Goal: Task Accomplishment & Management: Complete application form

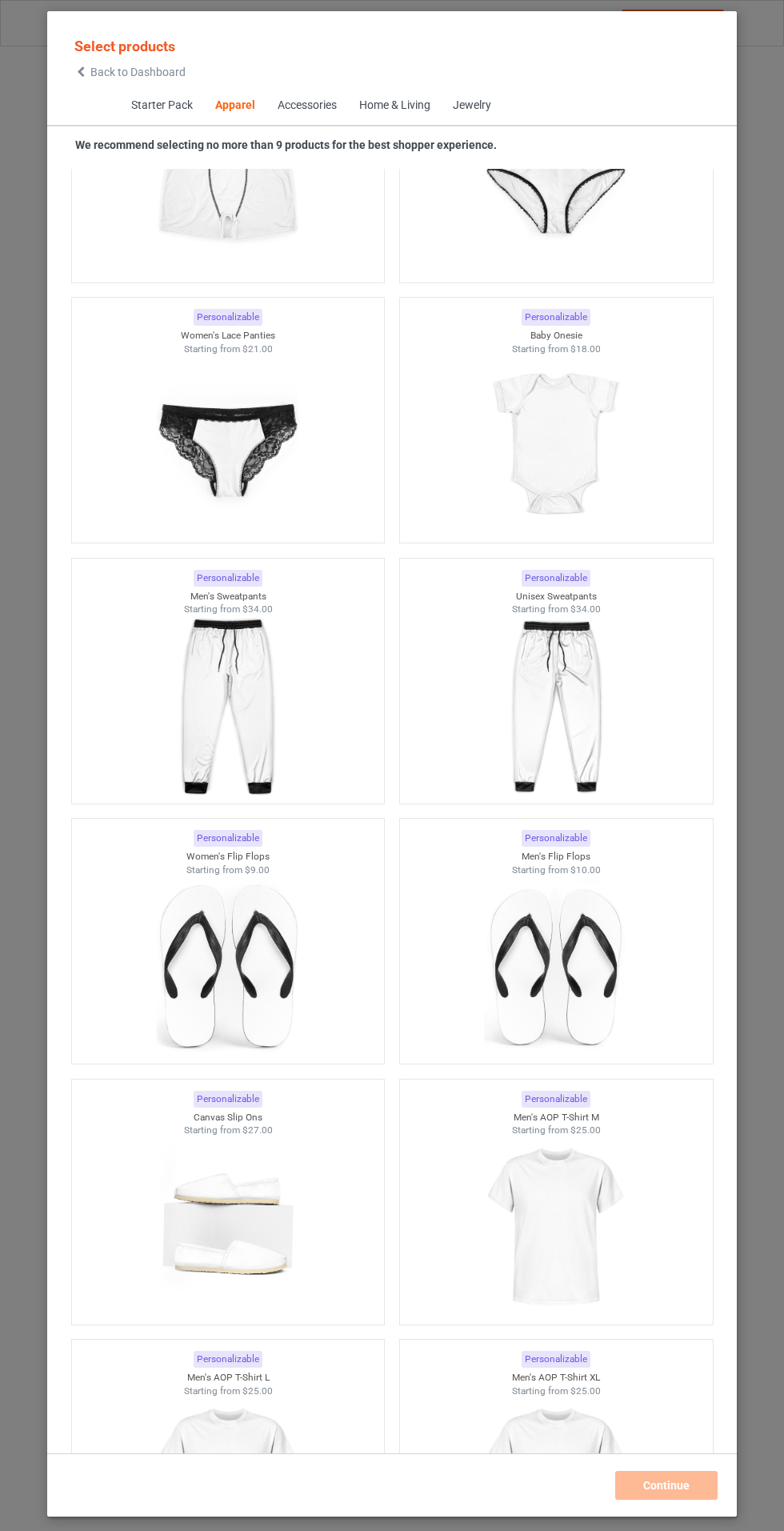
scroll to position [3926, 0]
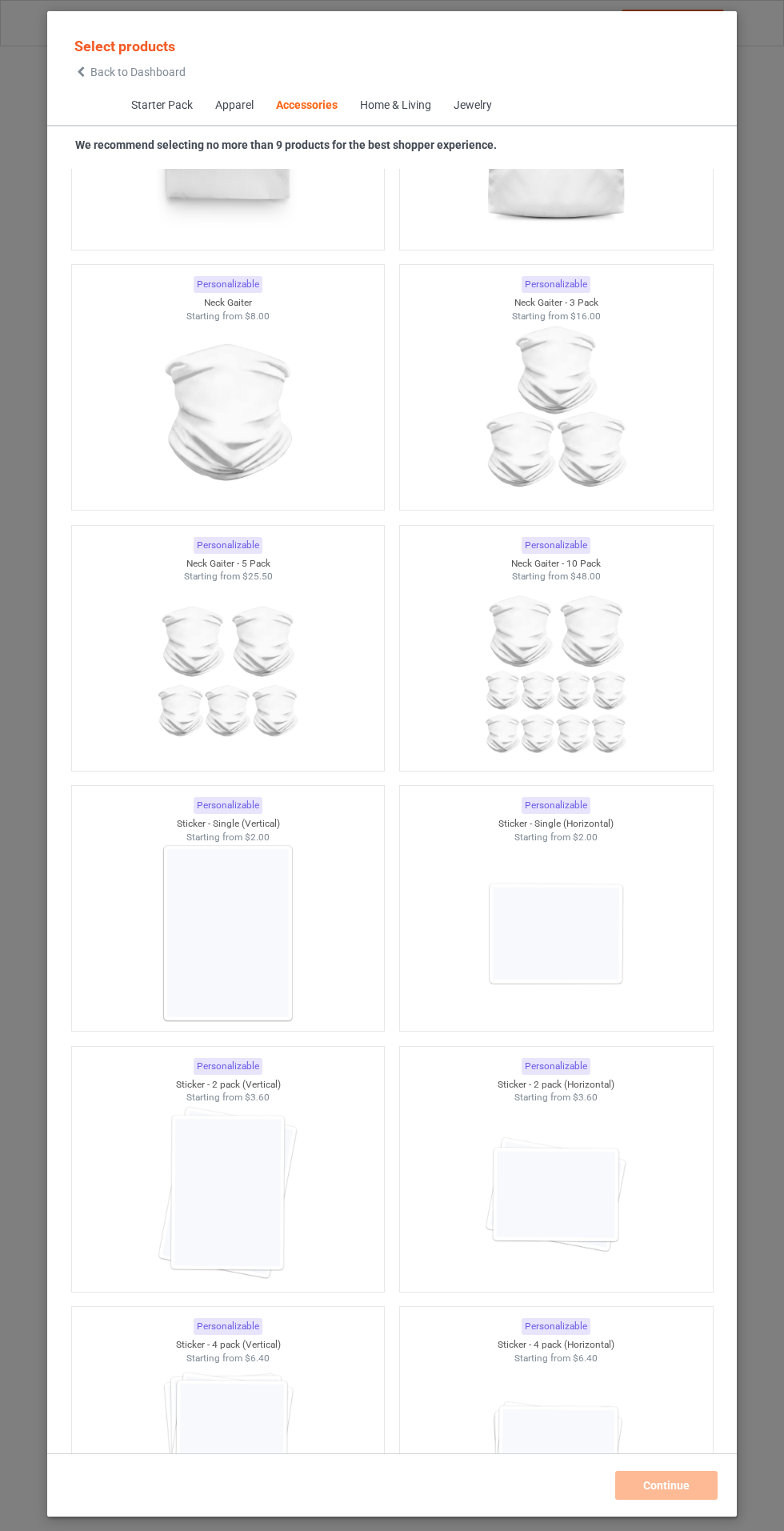
scroll to position [9973, 0]
click at [196, 933] on img at bounding box center [228, 930] width 143 height 180
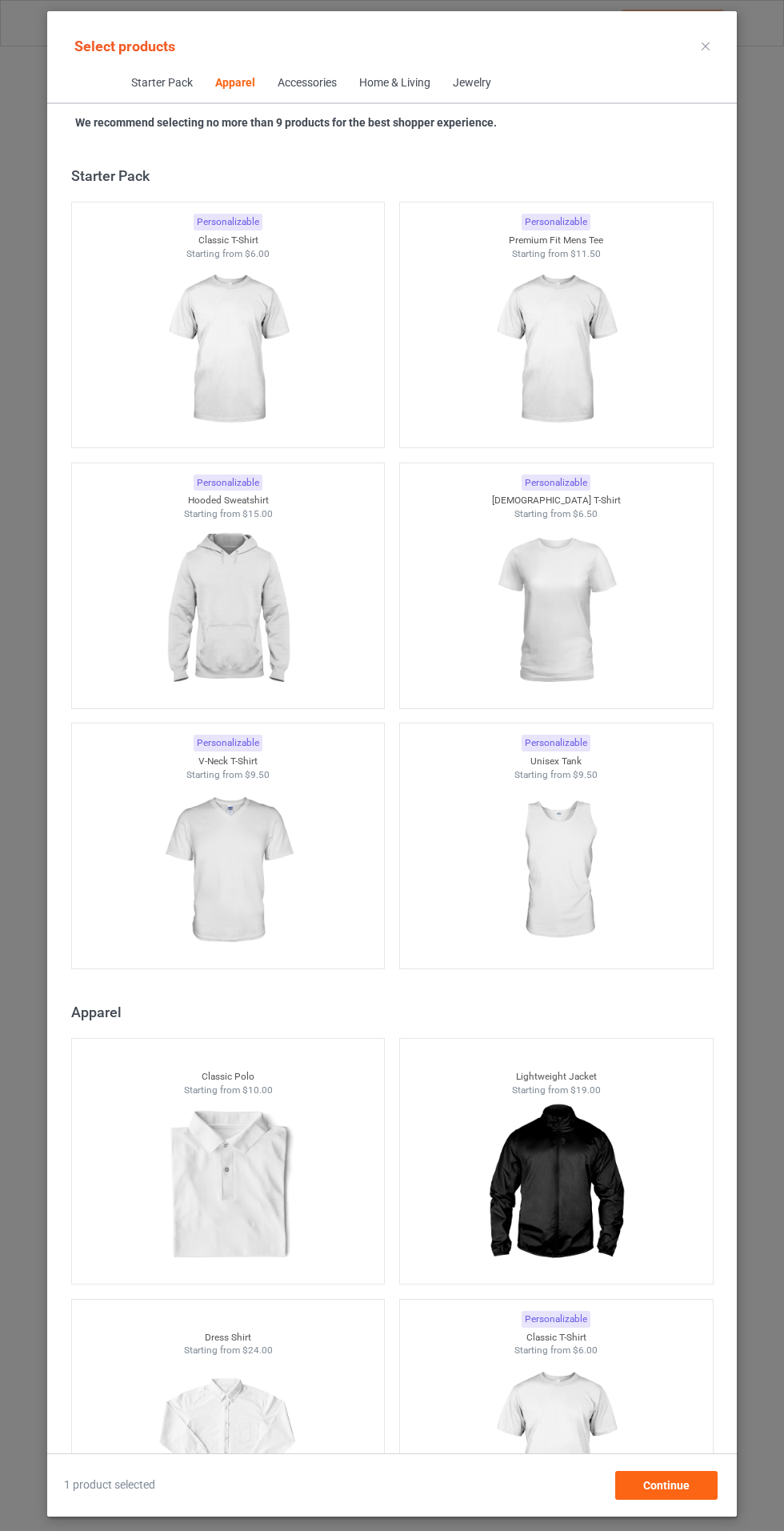
click at [288, 373] on img at bounding box center [228, 350] width 143 height 180
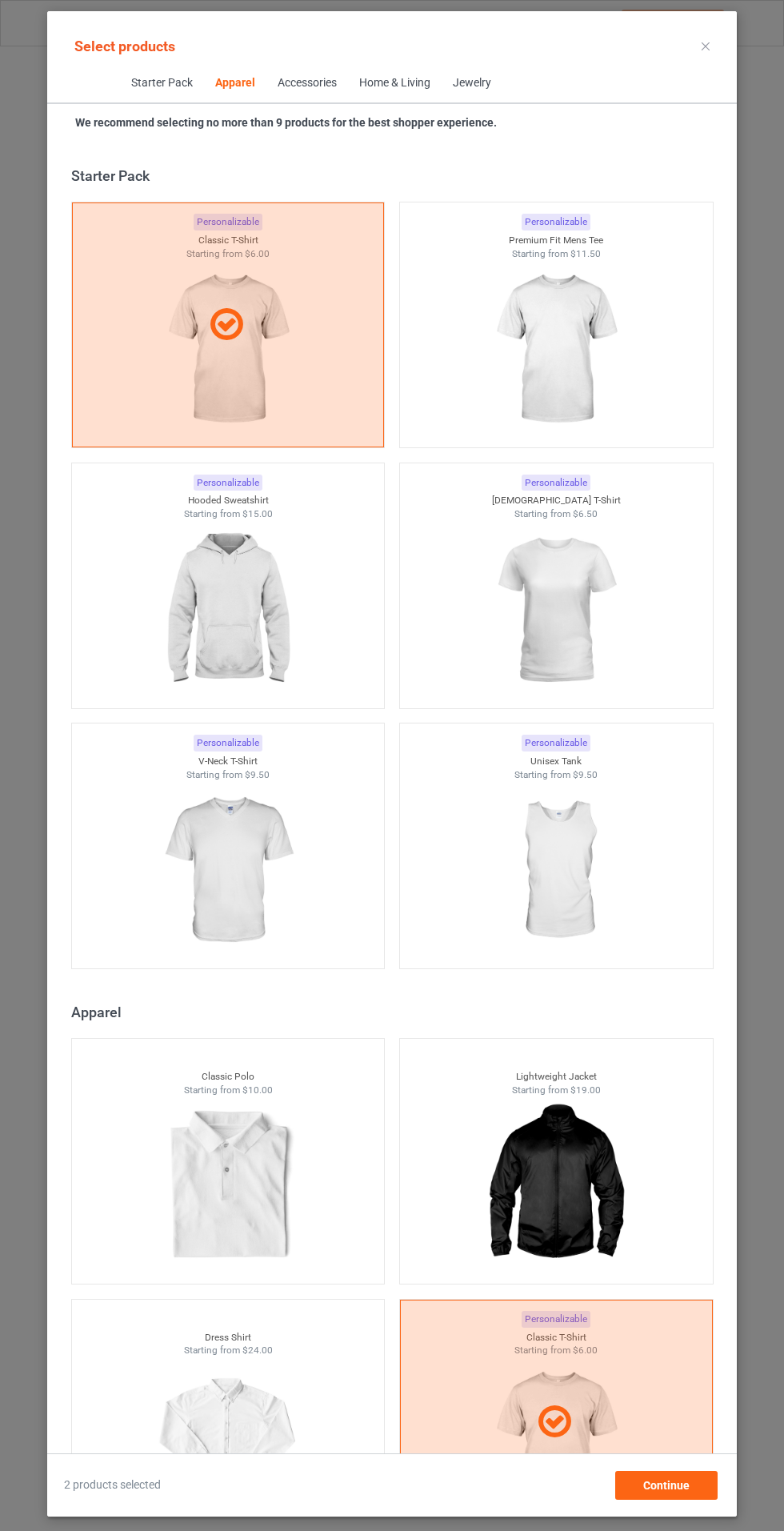
click at [524, 355] on img at bounding box center [556, 350] width 143 height 180
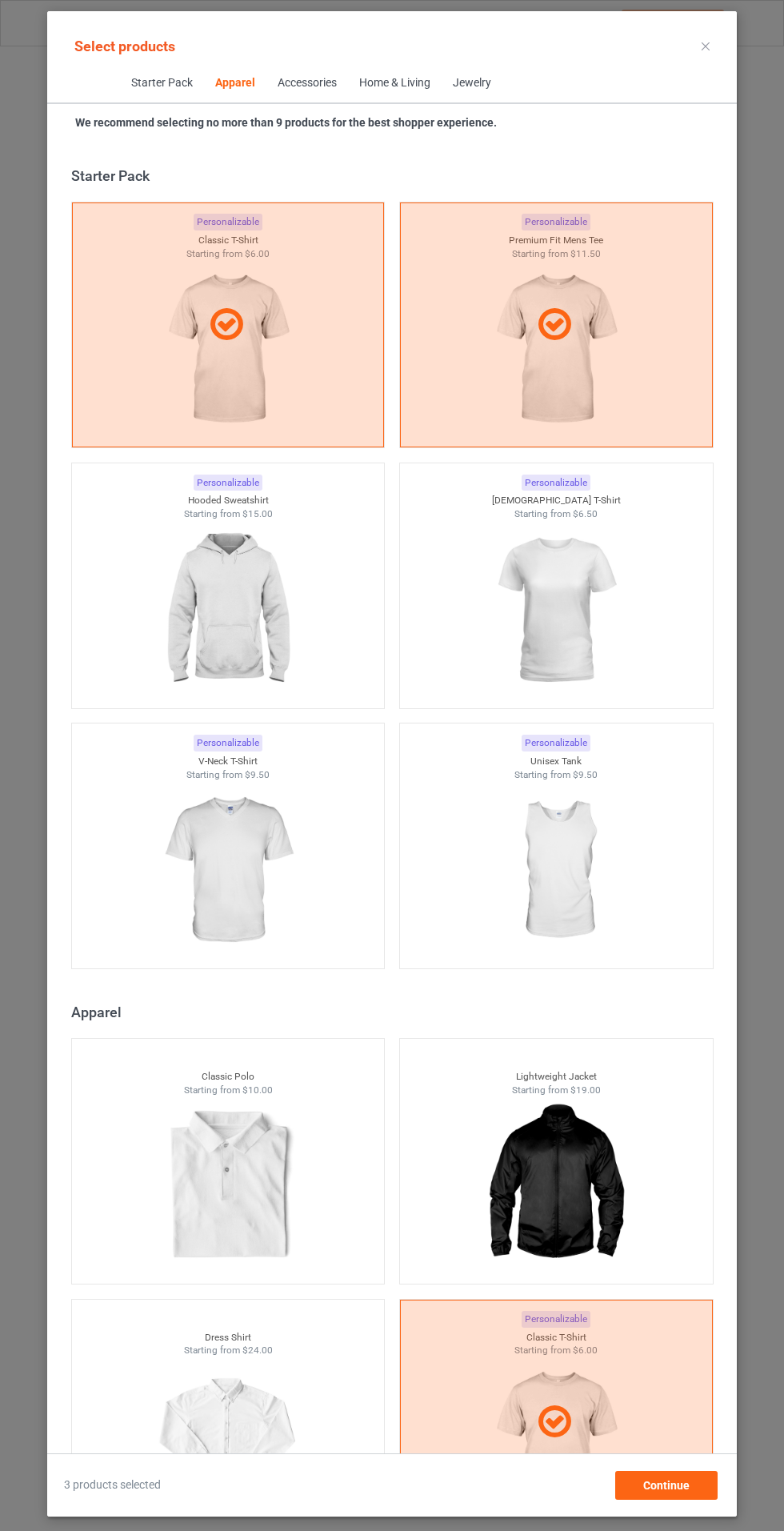
click at [252, 608] on img at bounding box center [228, 611] width 143 height 180
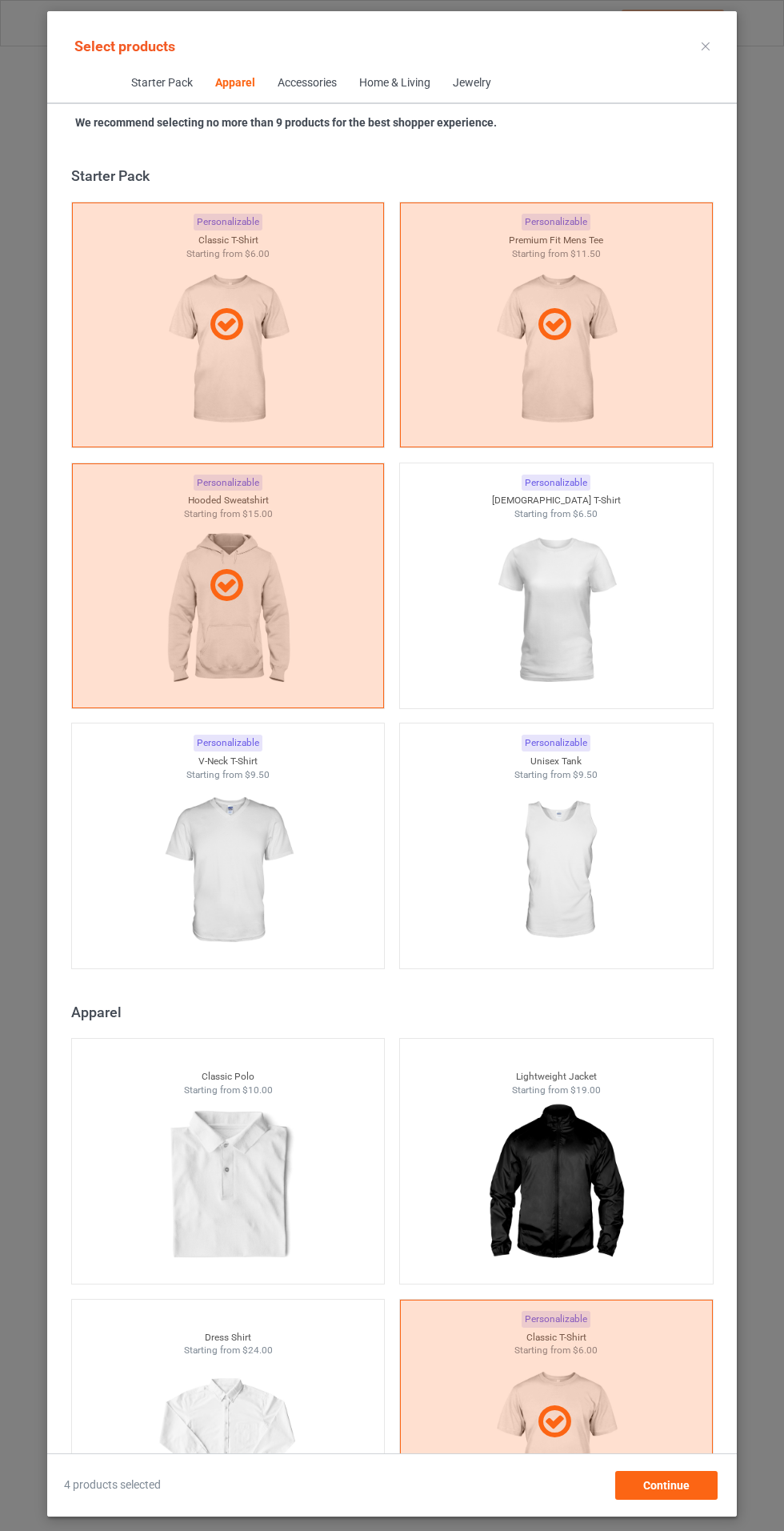
click at [573, 590] on img at bounding box center [556, 611] width 143 height 180
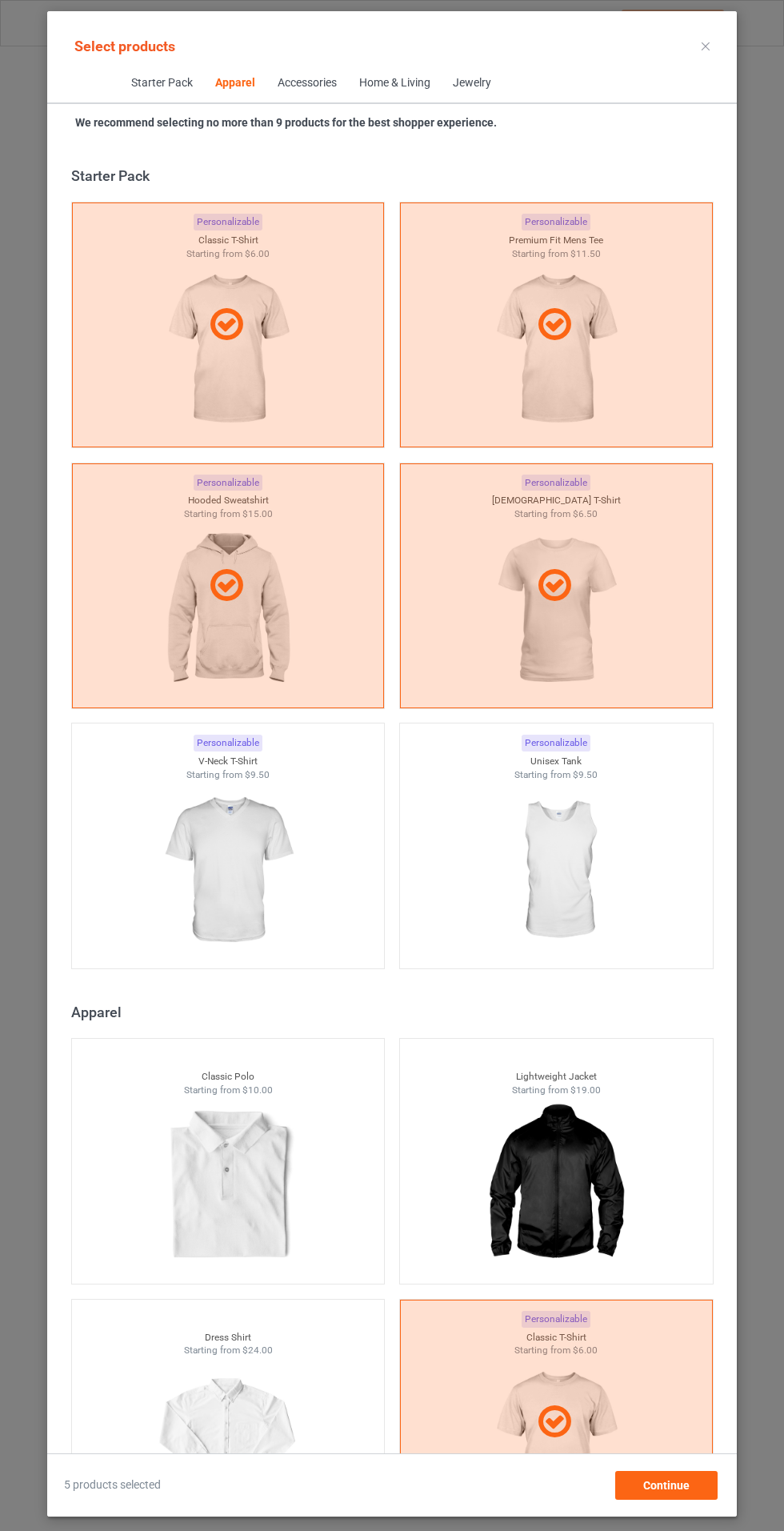
click at [213, 883] on img at bounding box center [228, 871] width 143 height 180
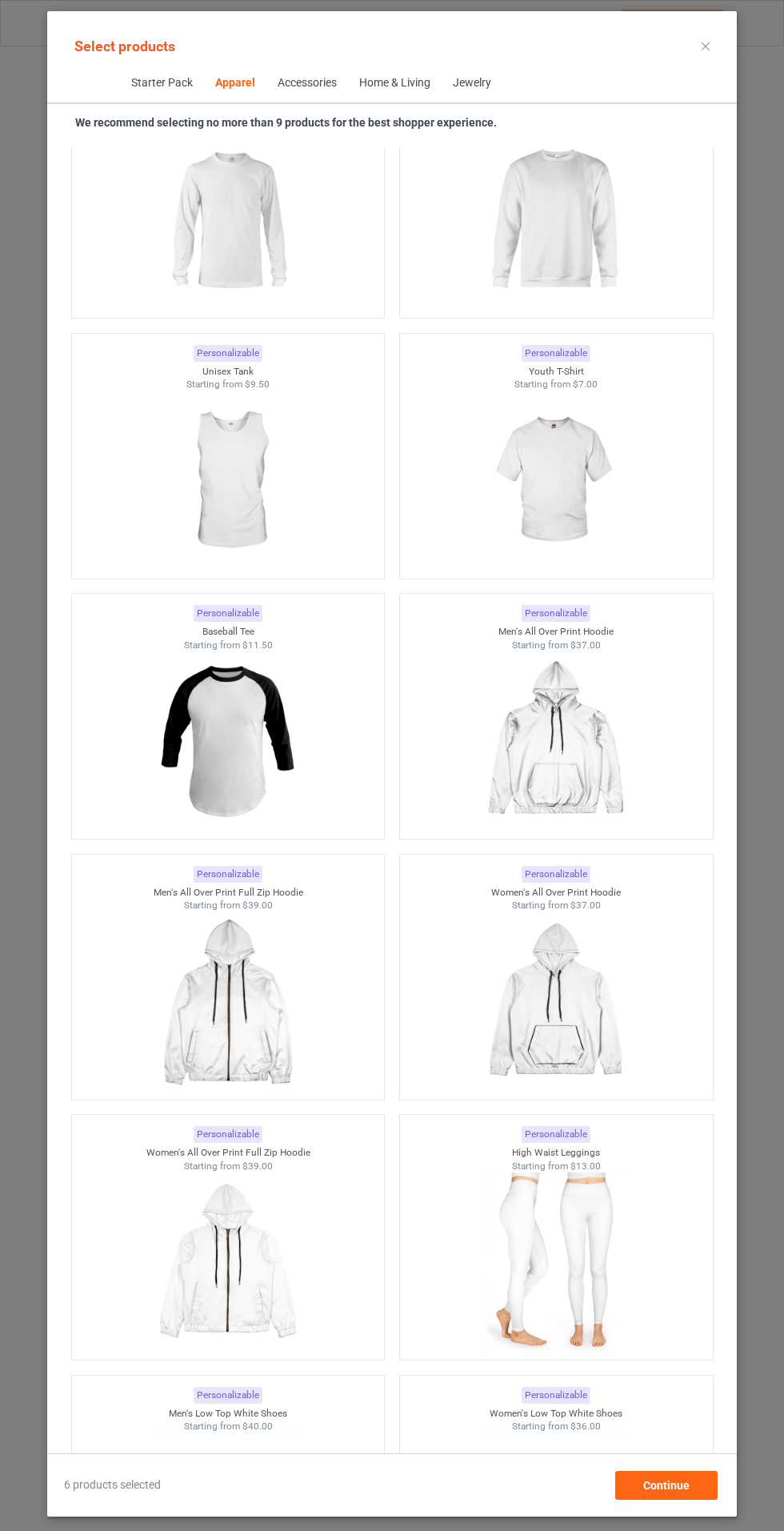
scroll to position [1755, 0]
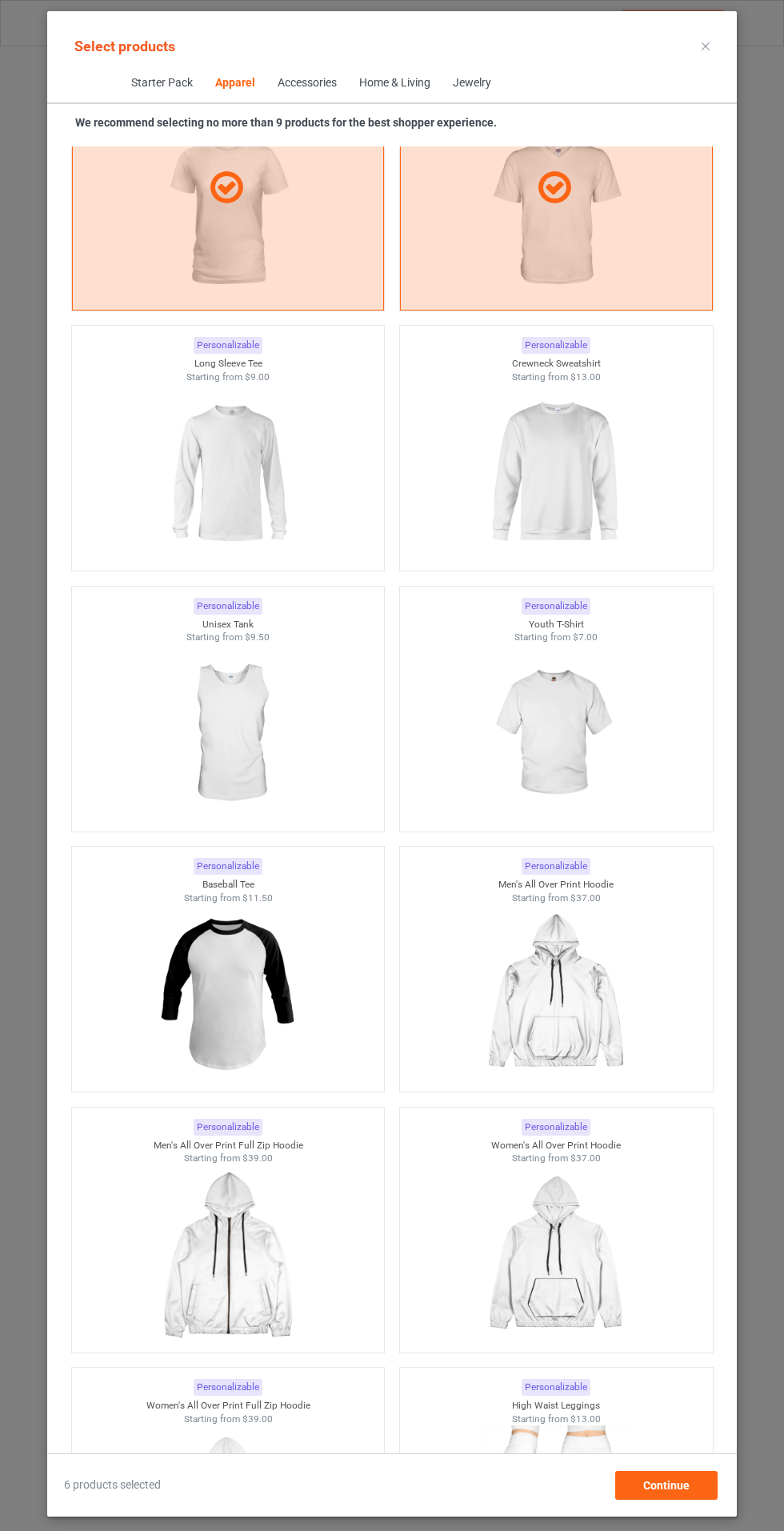
click at [252, 469] on img at bounding box center [228, 473] width 143 height 180
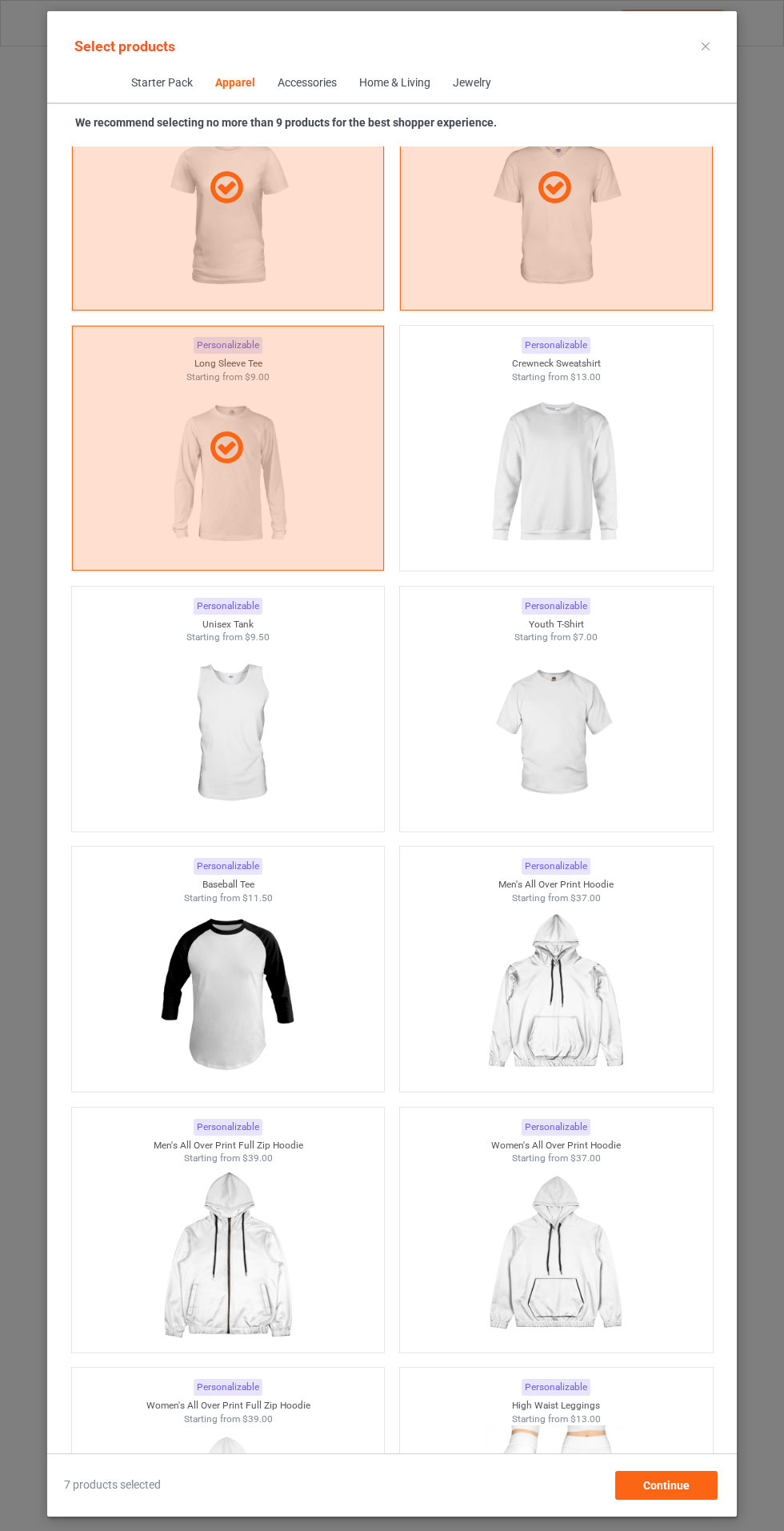
click at [561, 442] on img at bounding box center [556, 473] width 143 height 180
click at [593, 737] on img at bounding box center [556, 734] width 143 height 180
click at [204, 1025] on img at bounding box center [228, 994] width 143 height 180
click at [706, 45] on icon at bounding box center [705, 46] width 8 height 8
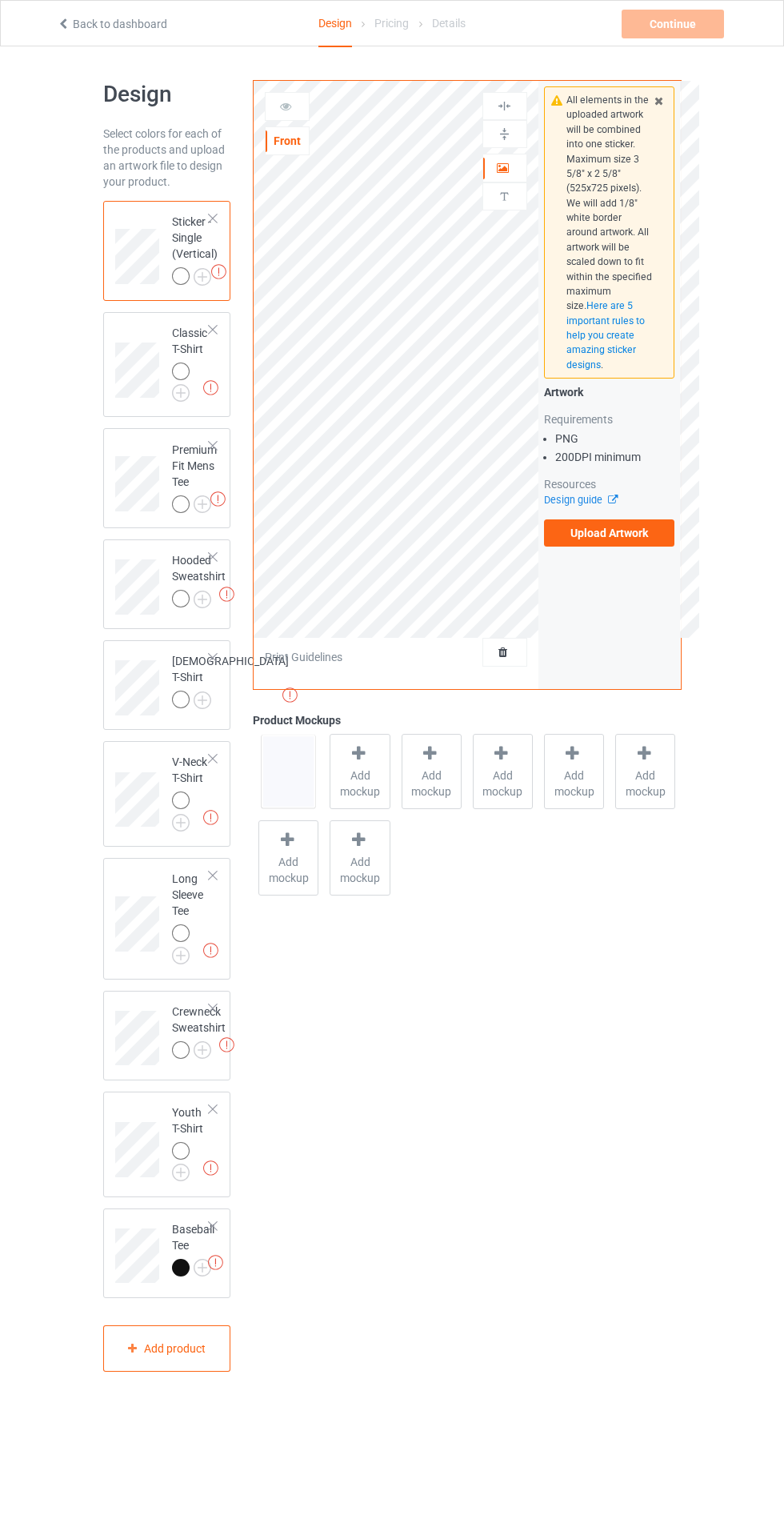
click at [210, 1270] on img at bounding box center [215, 1262] width 15 height 15
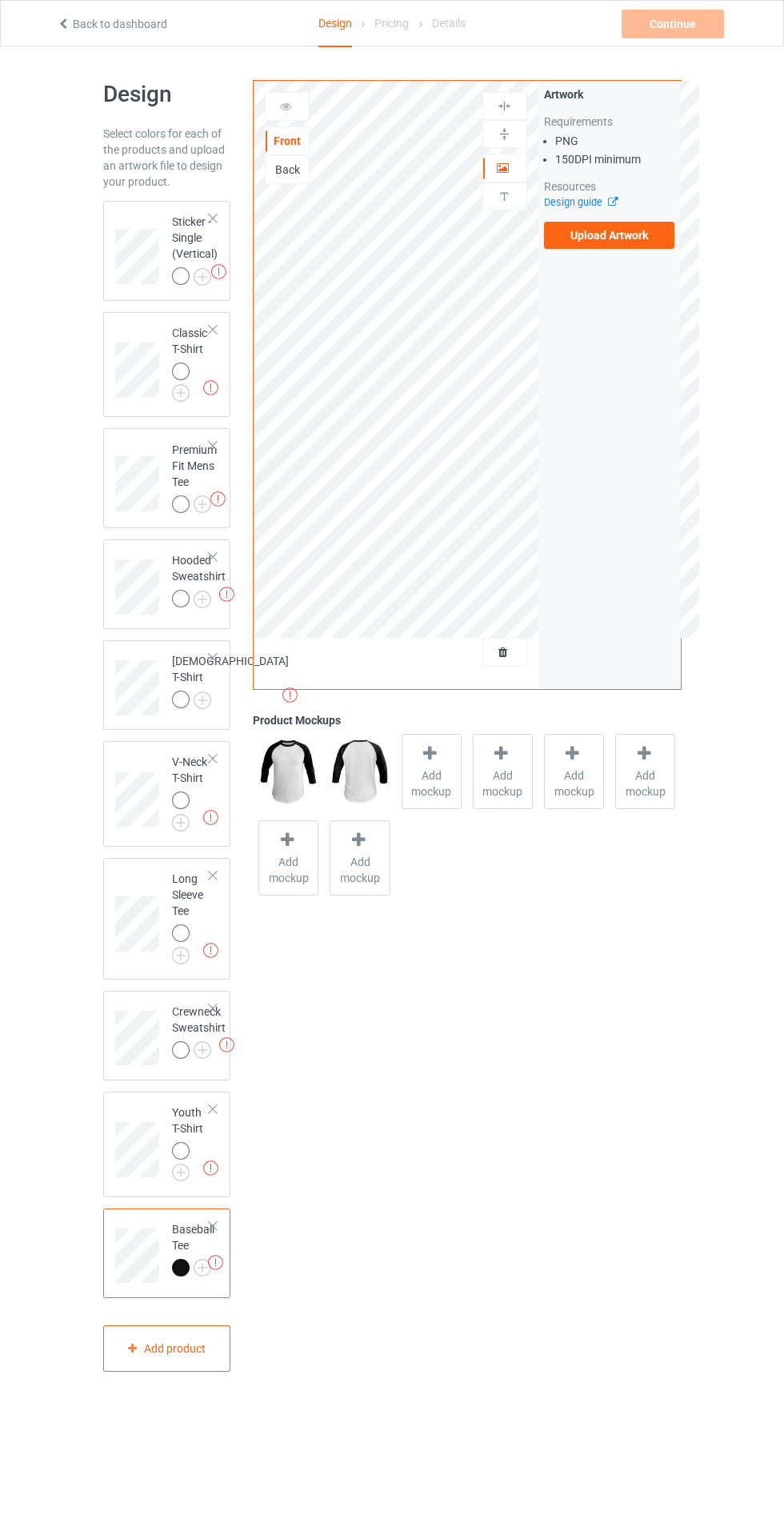
click at [0, 0] on img at bounding box center [0, 0] width 0 height 0
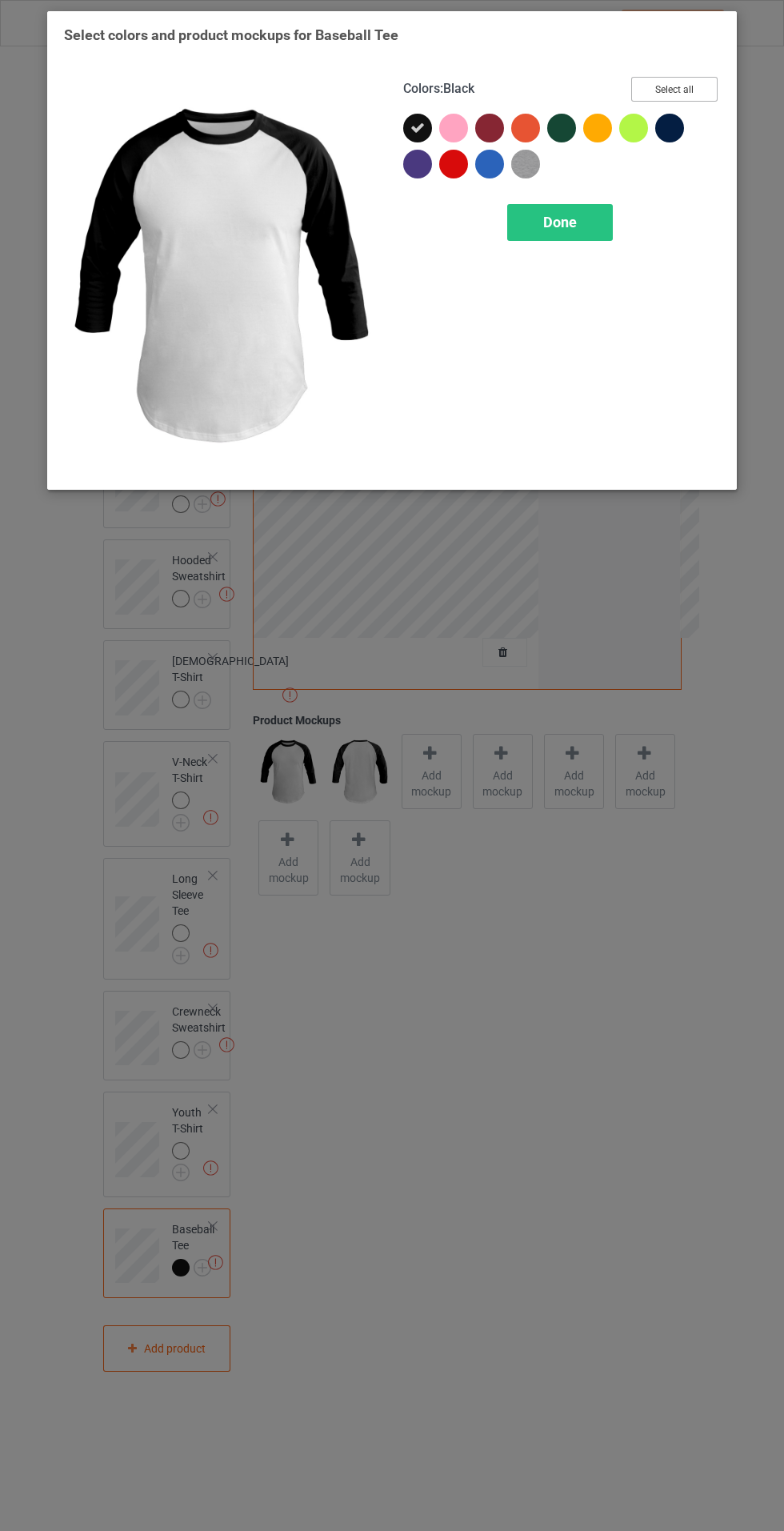
click at [685, 100] on button "Select all" at bounding box center [674, 89] width 86 height 25
click at [587, 229] on div "Done" at bounding box center [560, 222] width 106 height 36
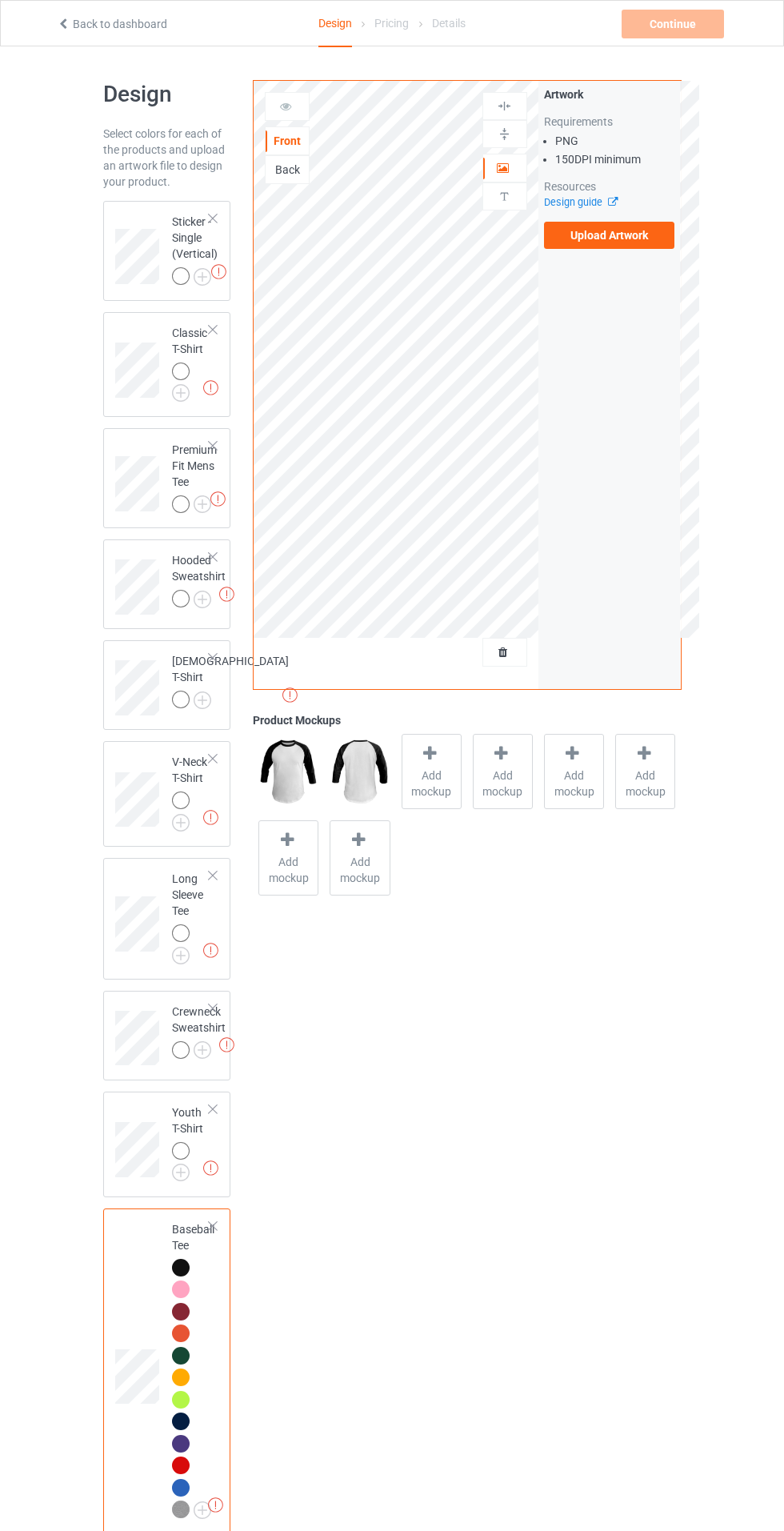
click at [0, 0] on img at bounding box center [0, 0] width 0 height 0
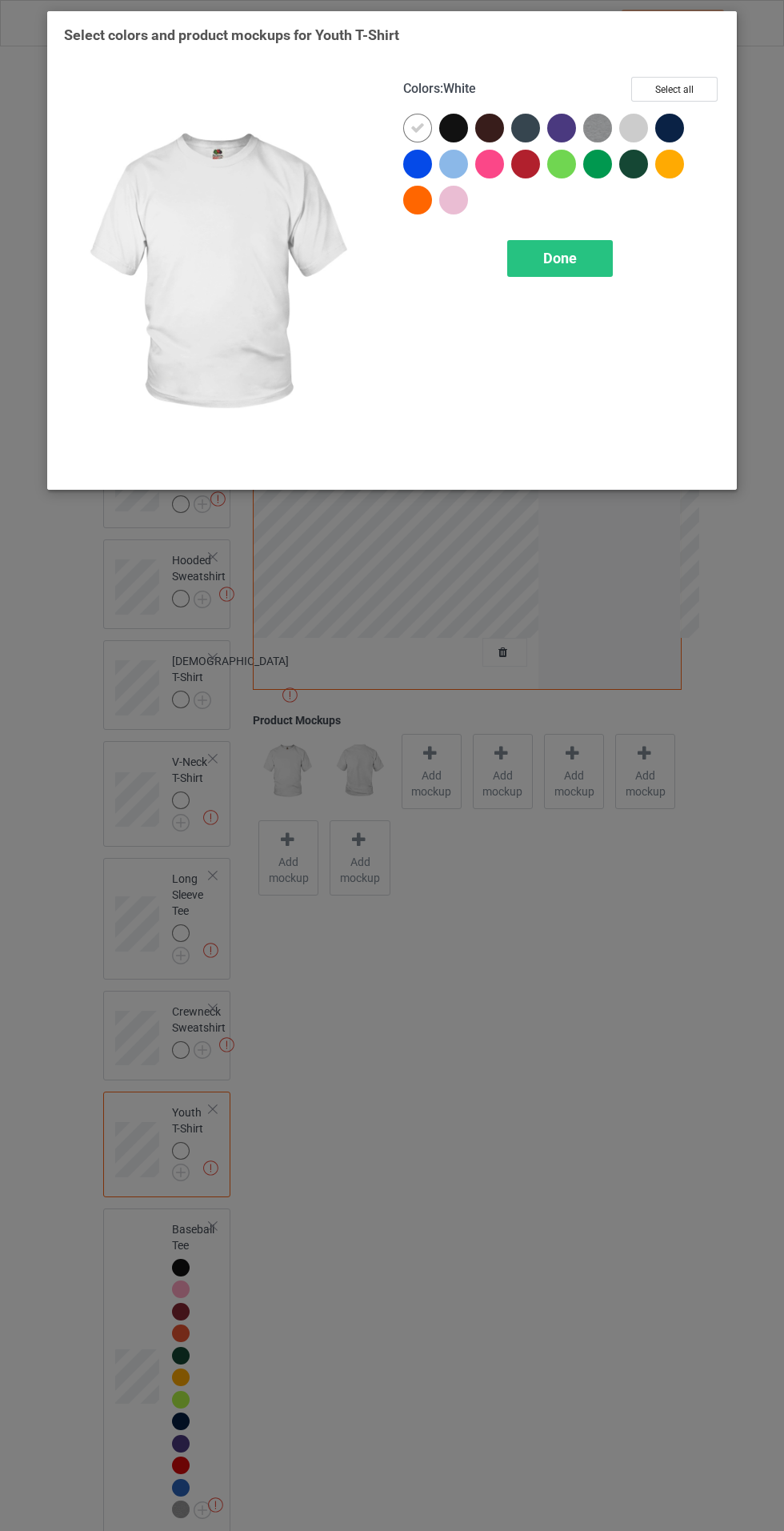
click at [672, 123] on div at bounding box center [669, 128] width 28 height 28
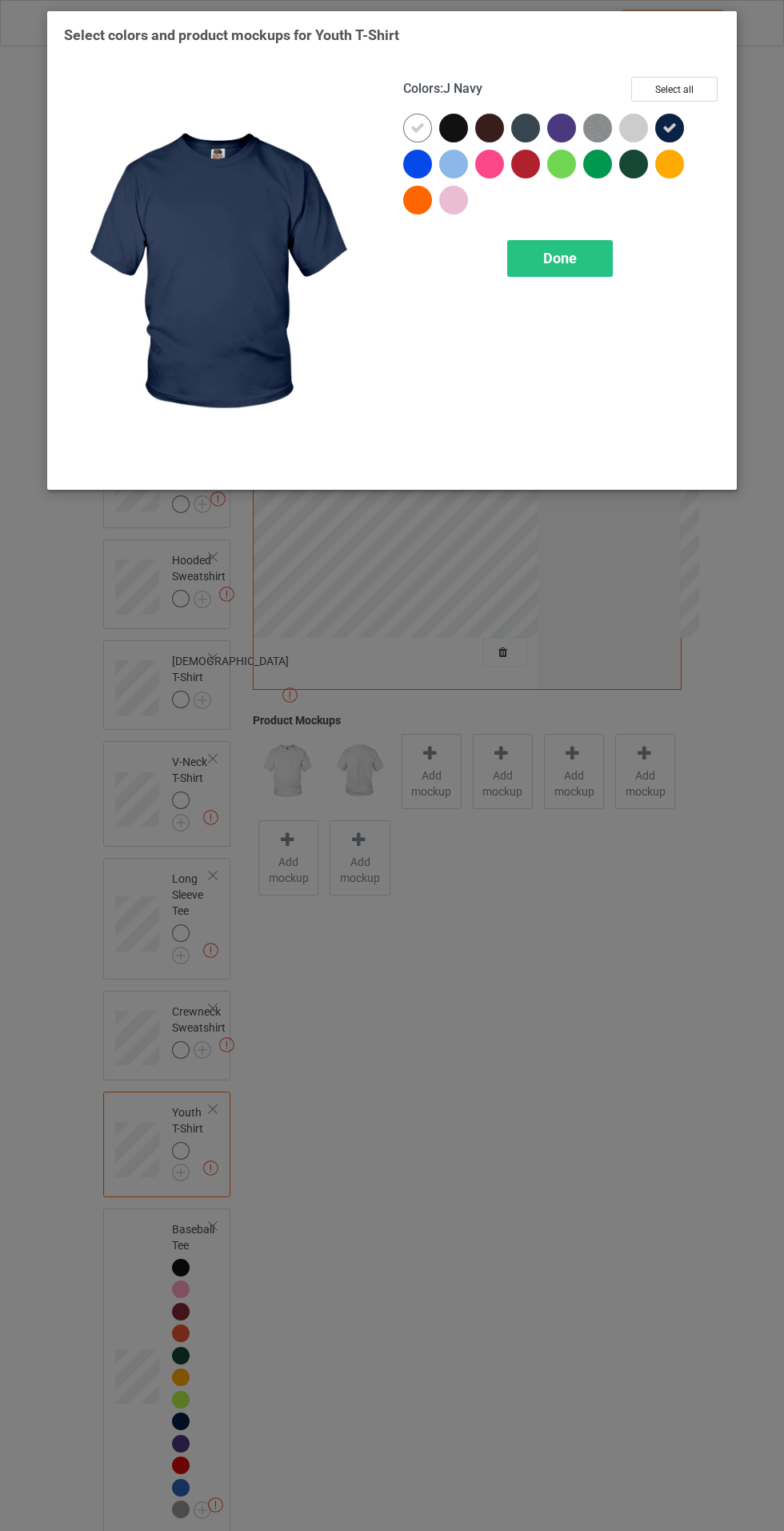
click at [669, 127] on icon at bounding box center [669, 128] width 14 height 14
click at [699, 84] on button "Select all" at bounding box center [674, 89] width 86 height 25
click at [459, 128] on icon at bounding box center [453, 128] width 14 height 14
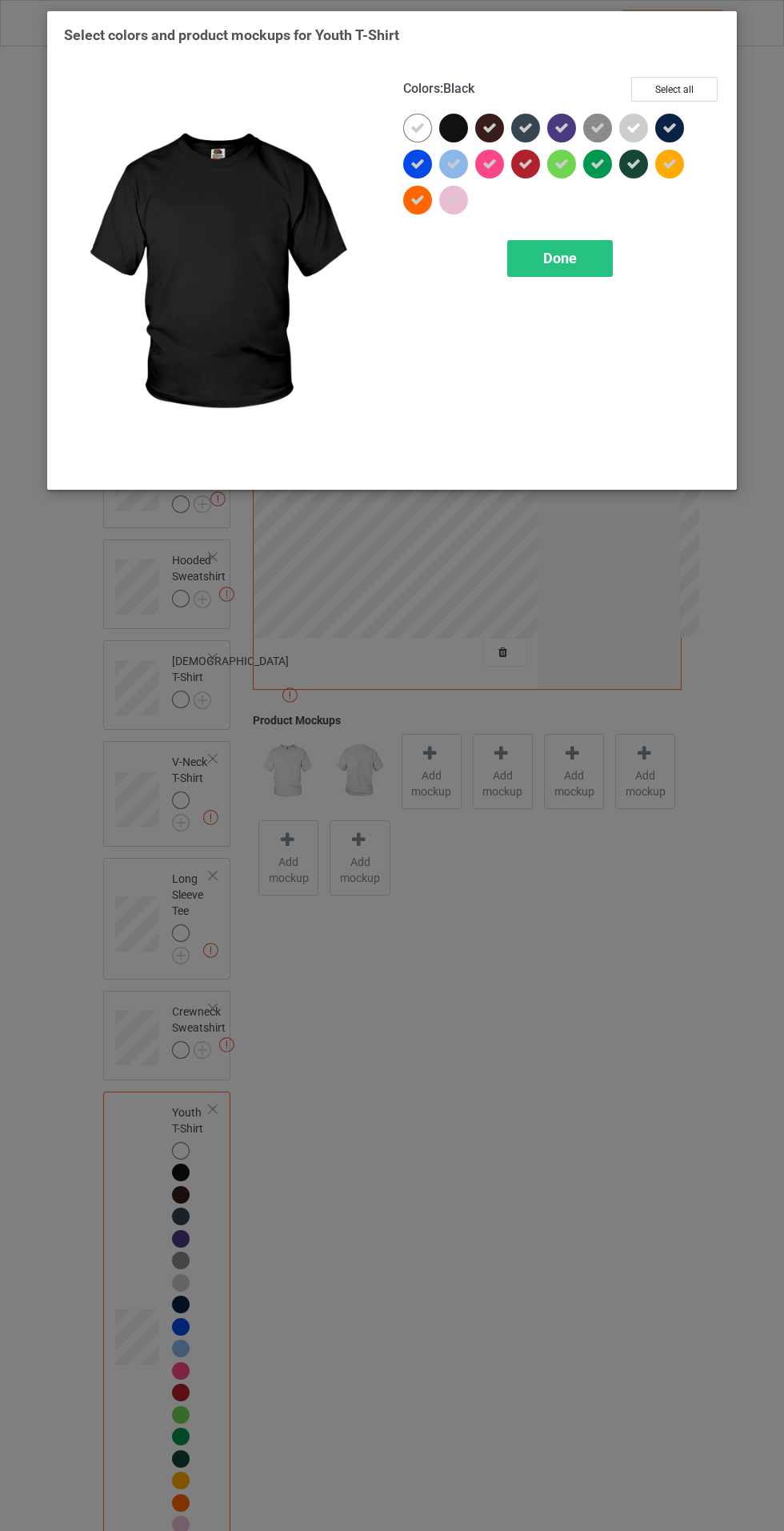
click at [549, 252] on span "Done" at bounding box center [560, 258] width 34 height 17
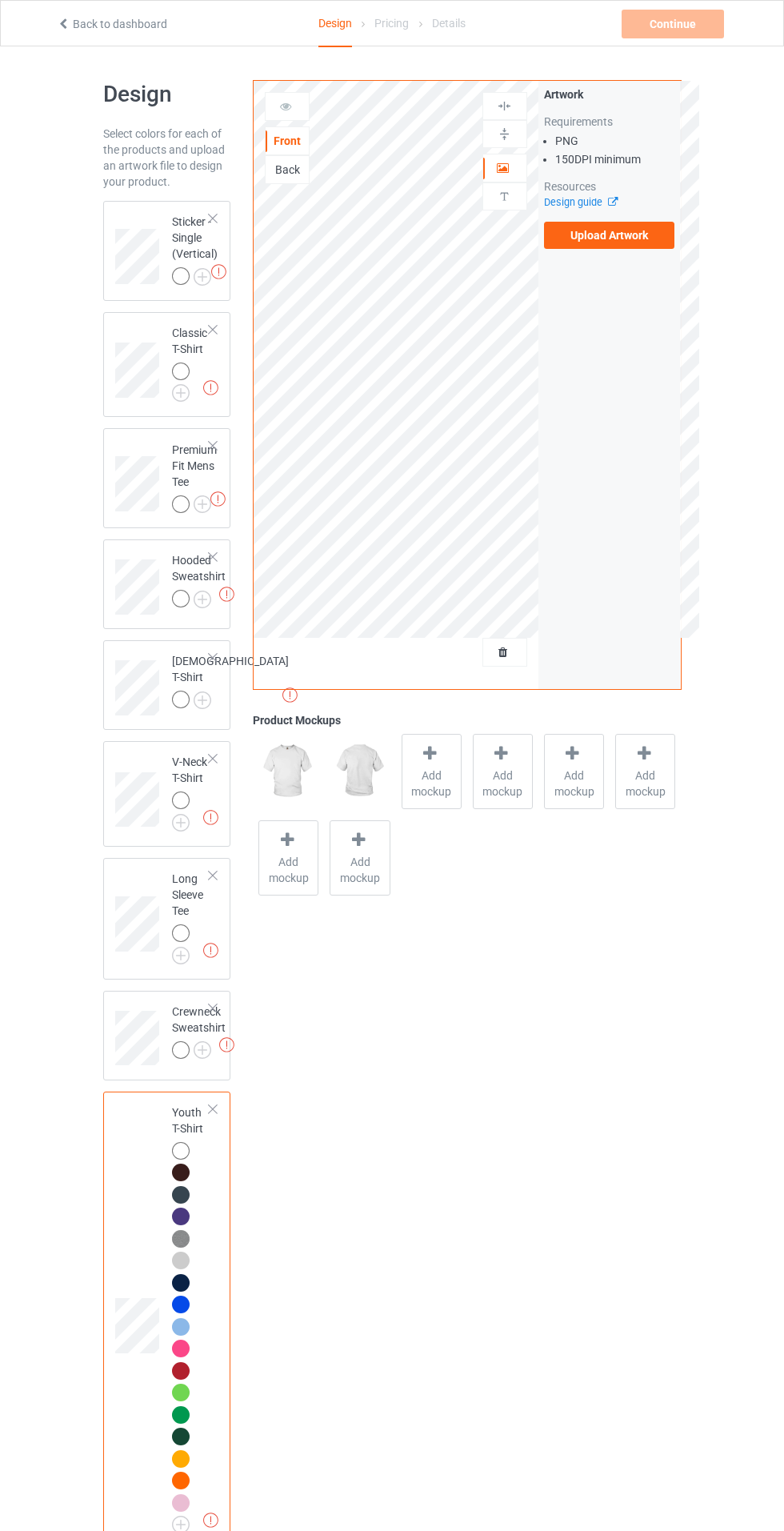
click at [0, 0] on img at bounding box center [0, 0] width 0 height 0
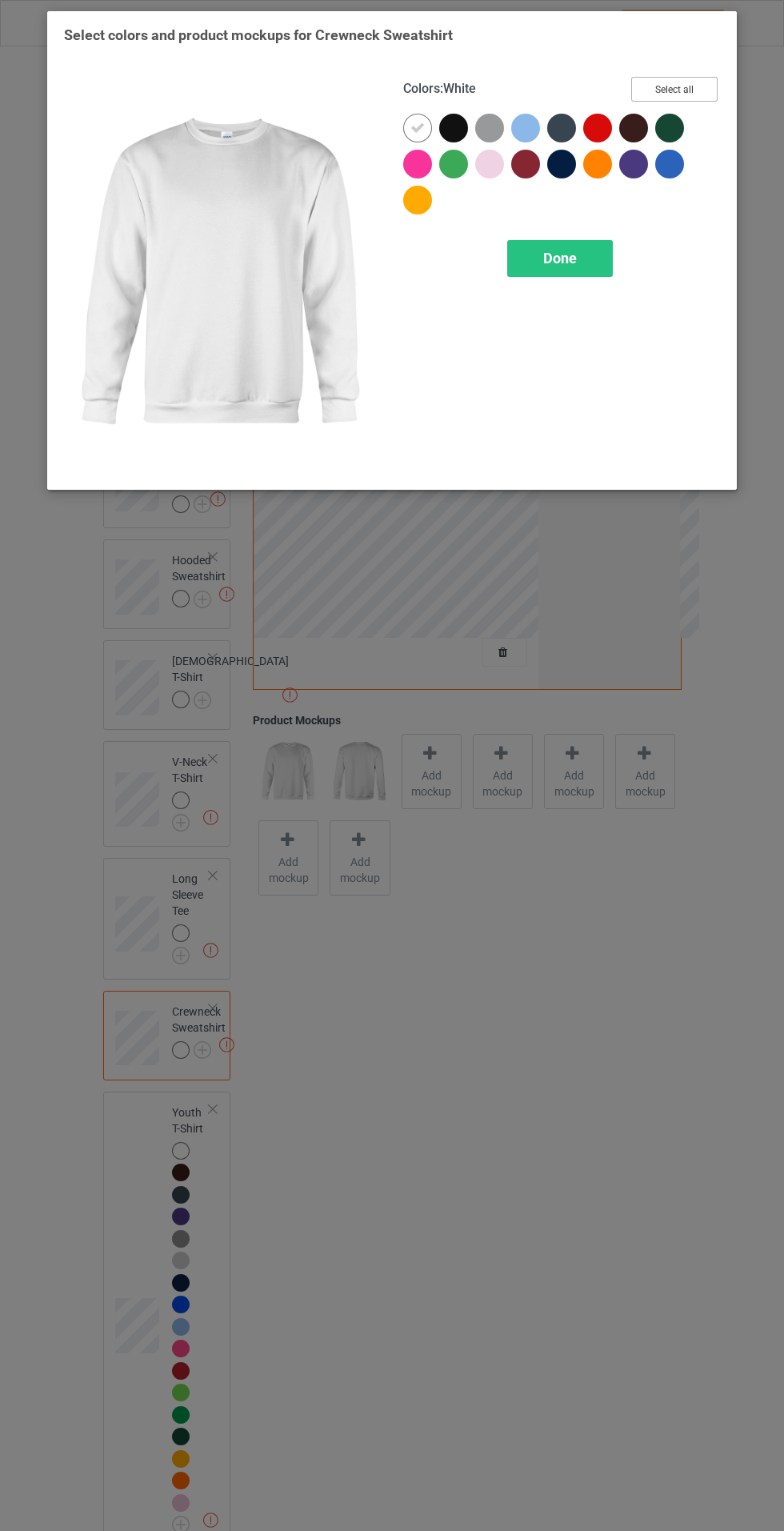
click at [690, 79] on button "Select all" at bounding box center [674, 89] width 86 height 25
click at [456, 124] on icon at bounding box center [453, 128] width 14 height 14
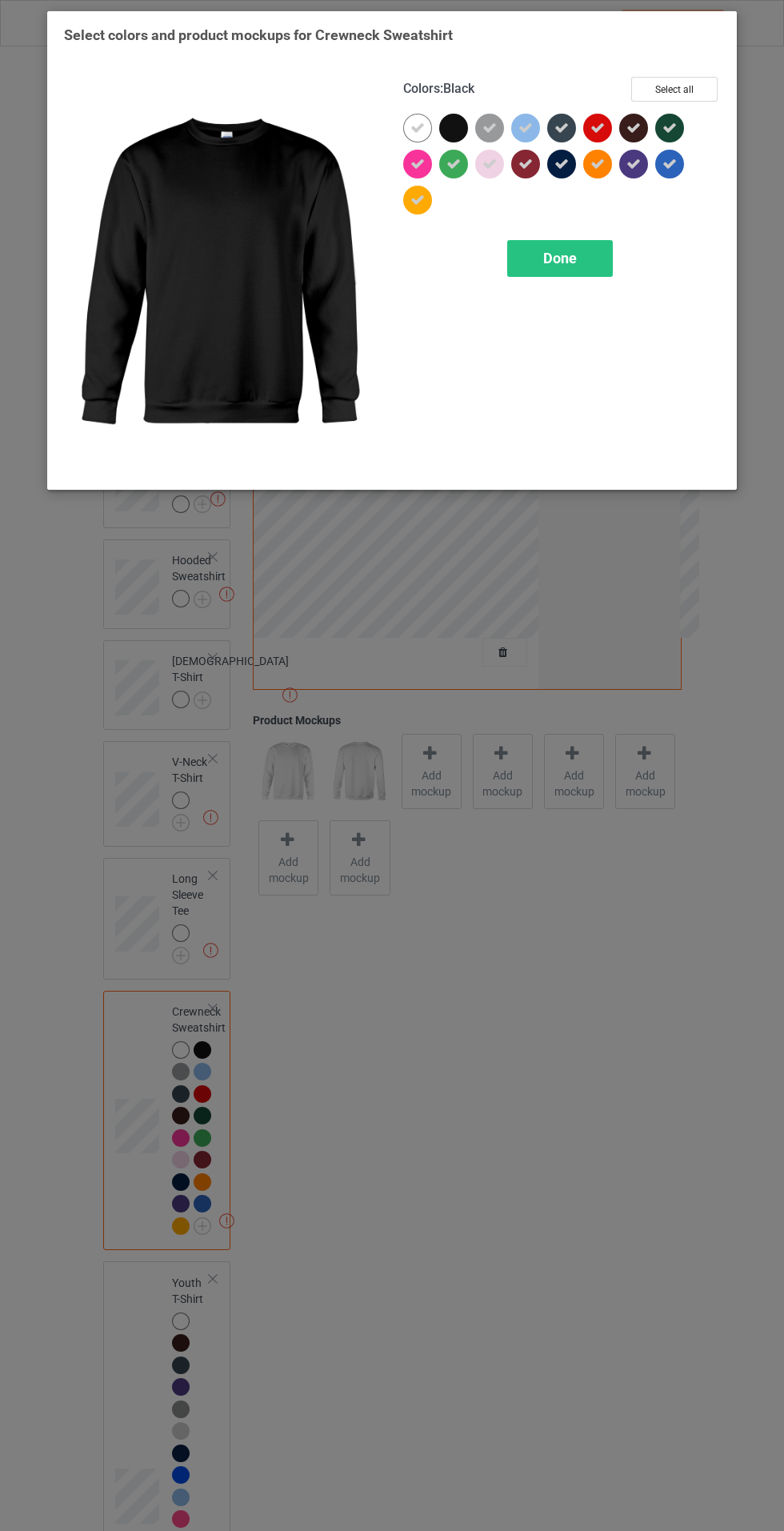
click at [559, 257] on span "Done" at bounding box center [560, 258] width 34 height 17
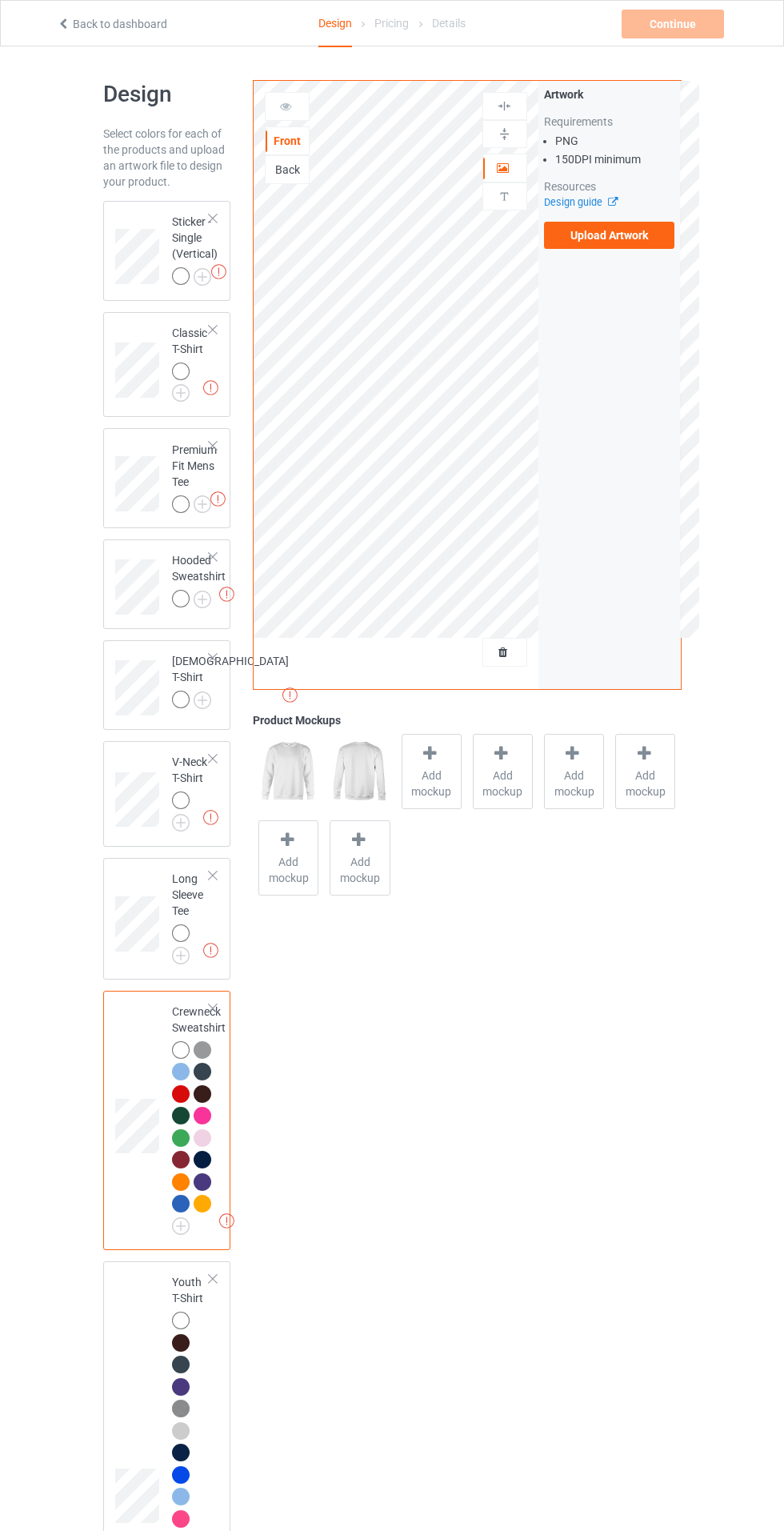
click at [0, 0] on img at bounding box center [0, 0] width 0 height 0
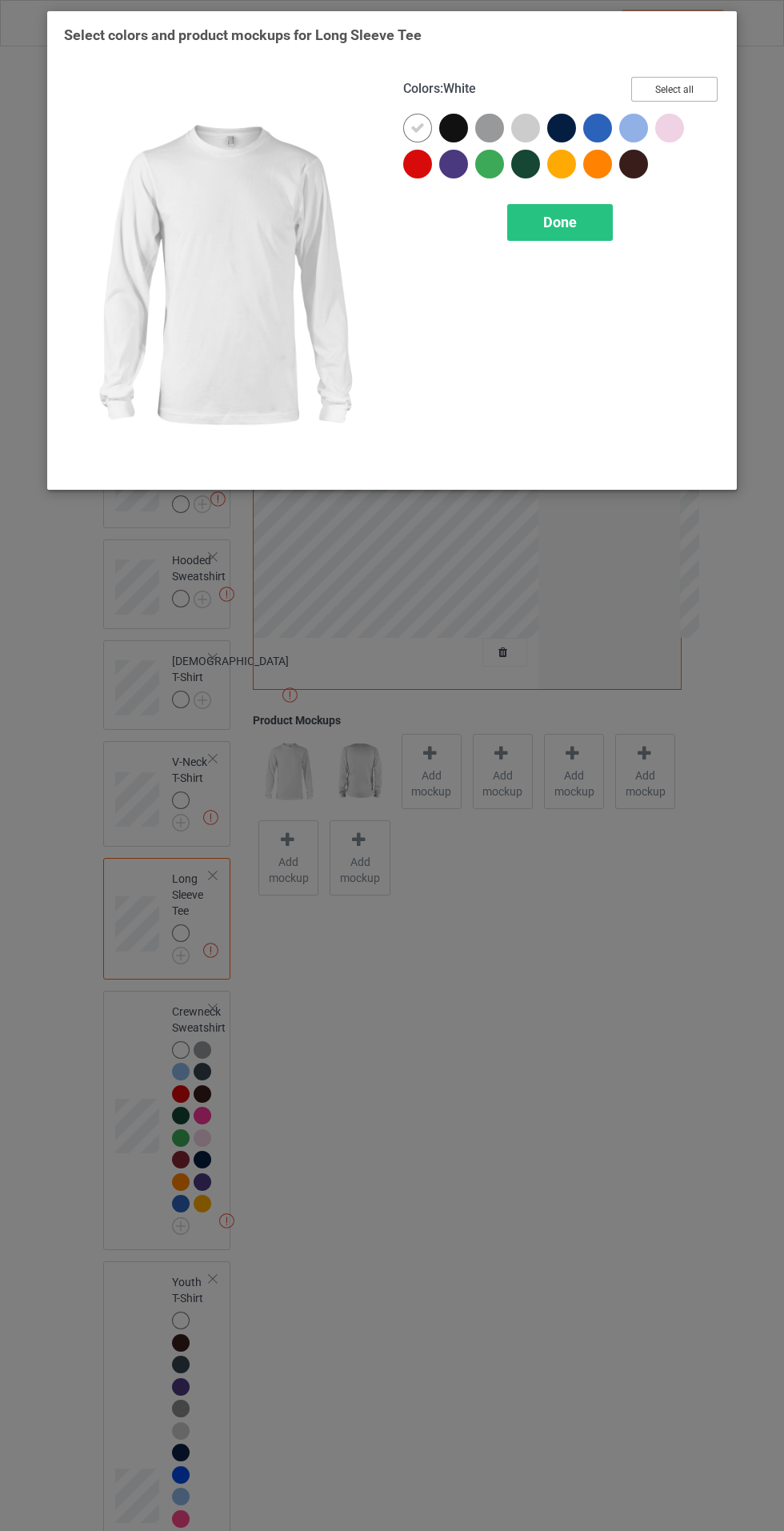
click at [685, 82] on button "Select all" at bounding box center [674, 89] width 86 height 25
click at [453, 127] on icon at bounding box center [453, 128] width 14 height 14
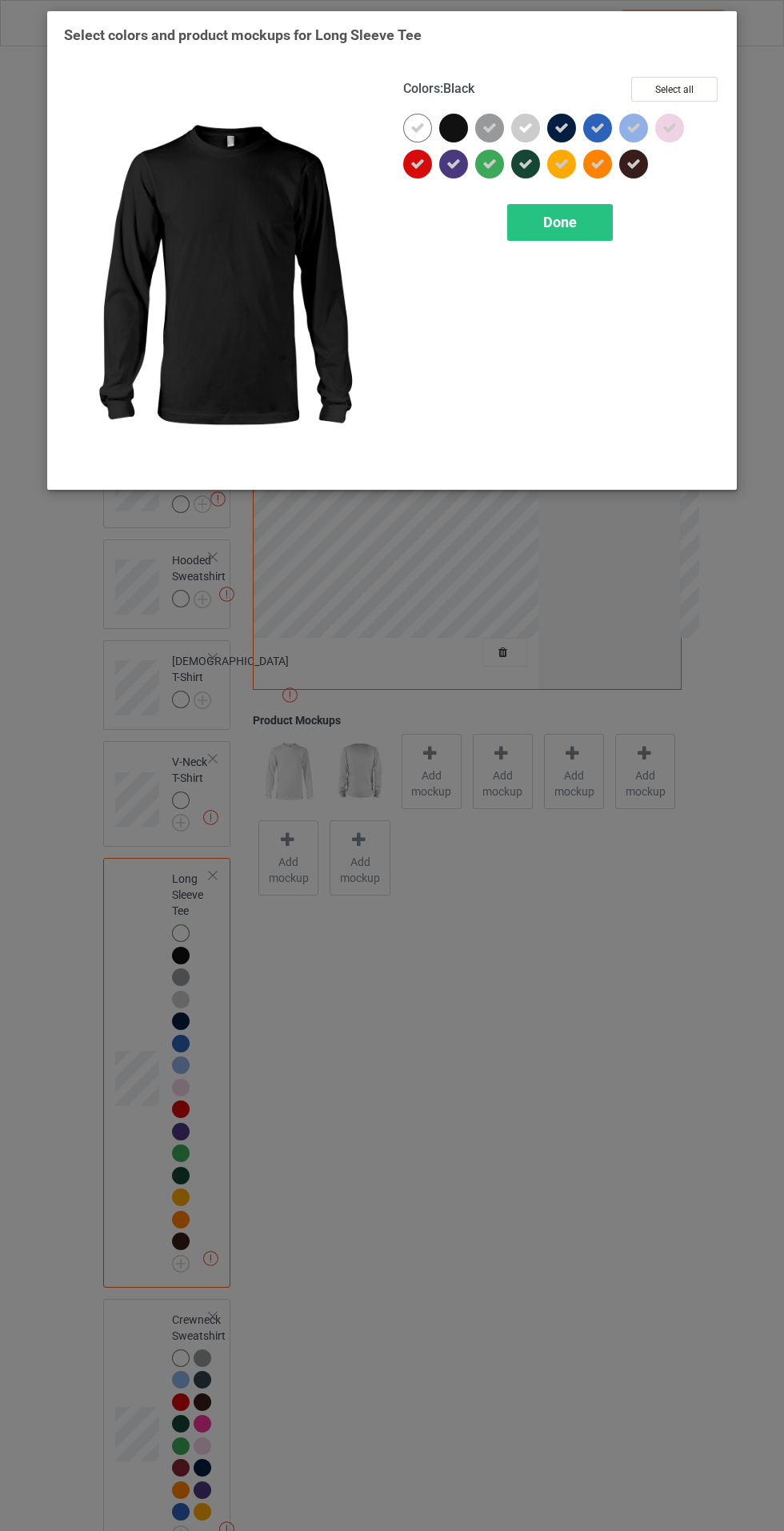
click at [564, 220] on span "Done" at bounding box center [560, 221] width 34 height 17
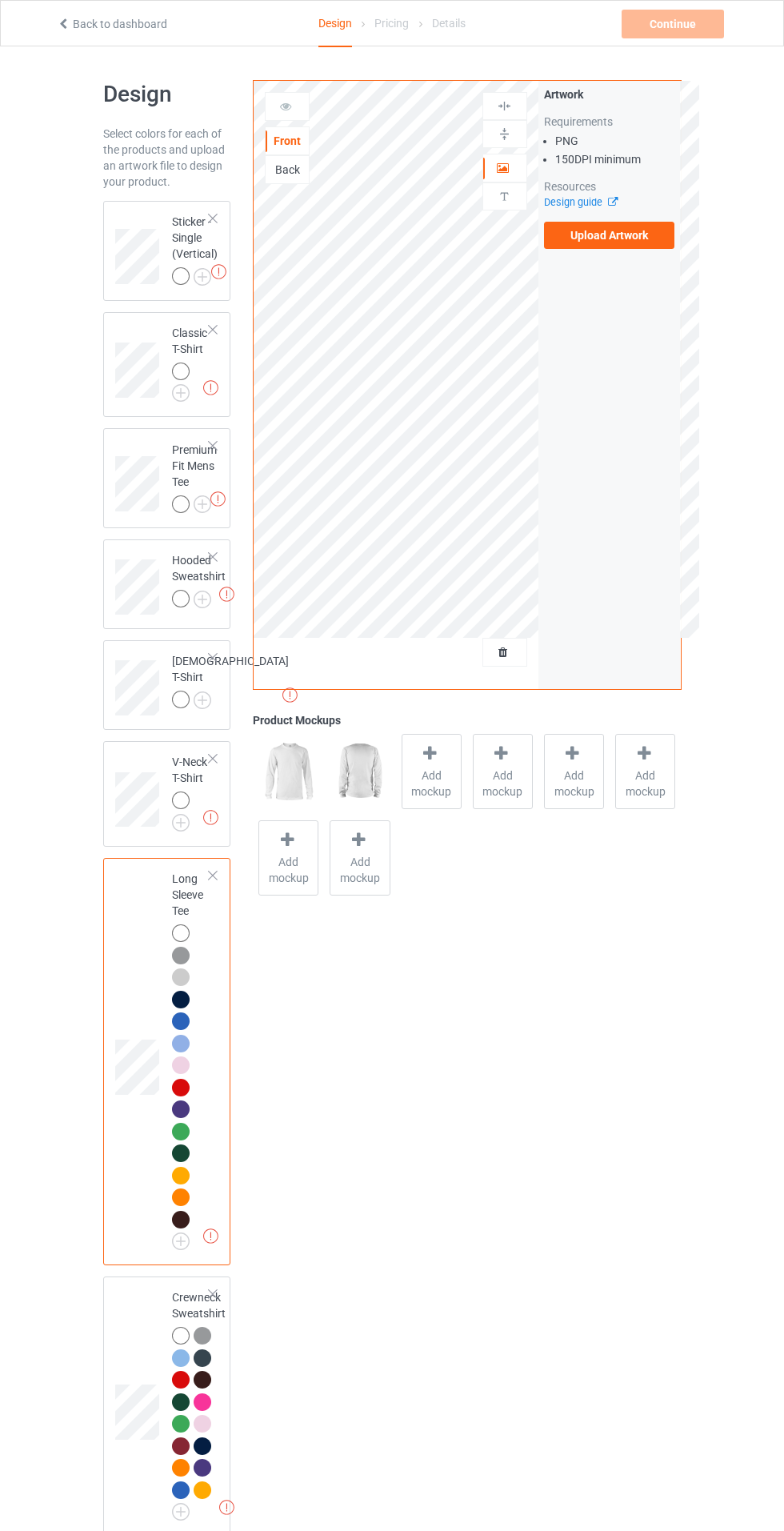
click at [0, 0] on img at bounding box center [0, 0] width 0 height 0
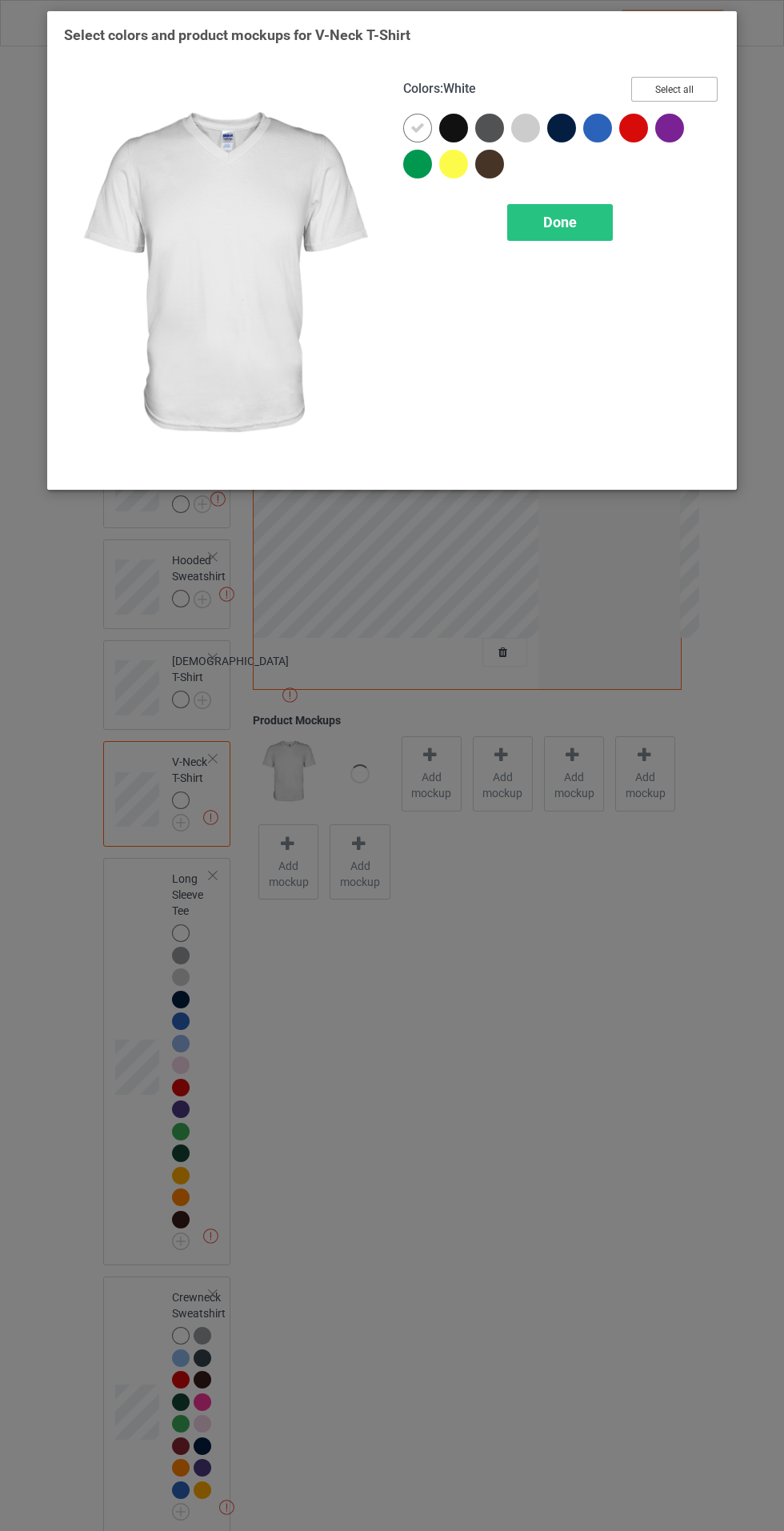
click at [690, 84] on button "Select all" at bounding box center [674, 89] width 86 height 25
click at [451, 127] on icon at bounding box center [453, 128] width 14 height 14
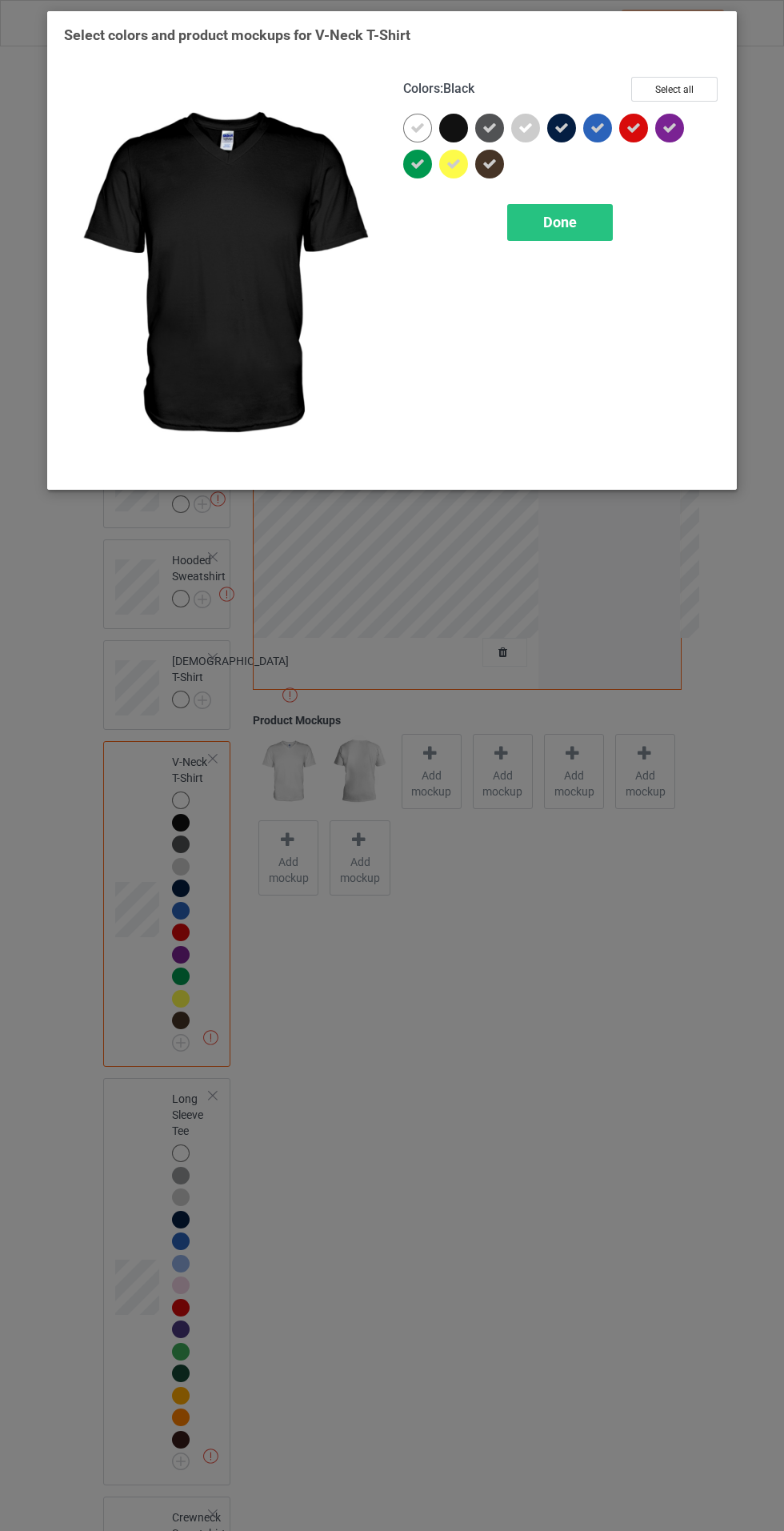
click at [561, 220] on span "Done" at bounding box center [560, 221] width 34 height 17
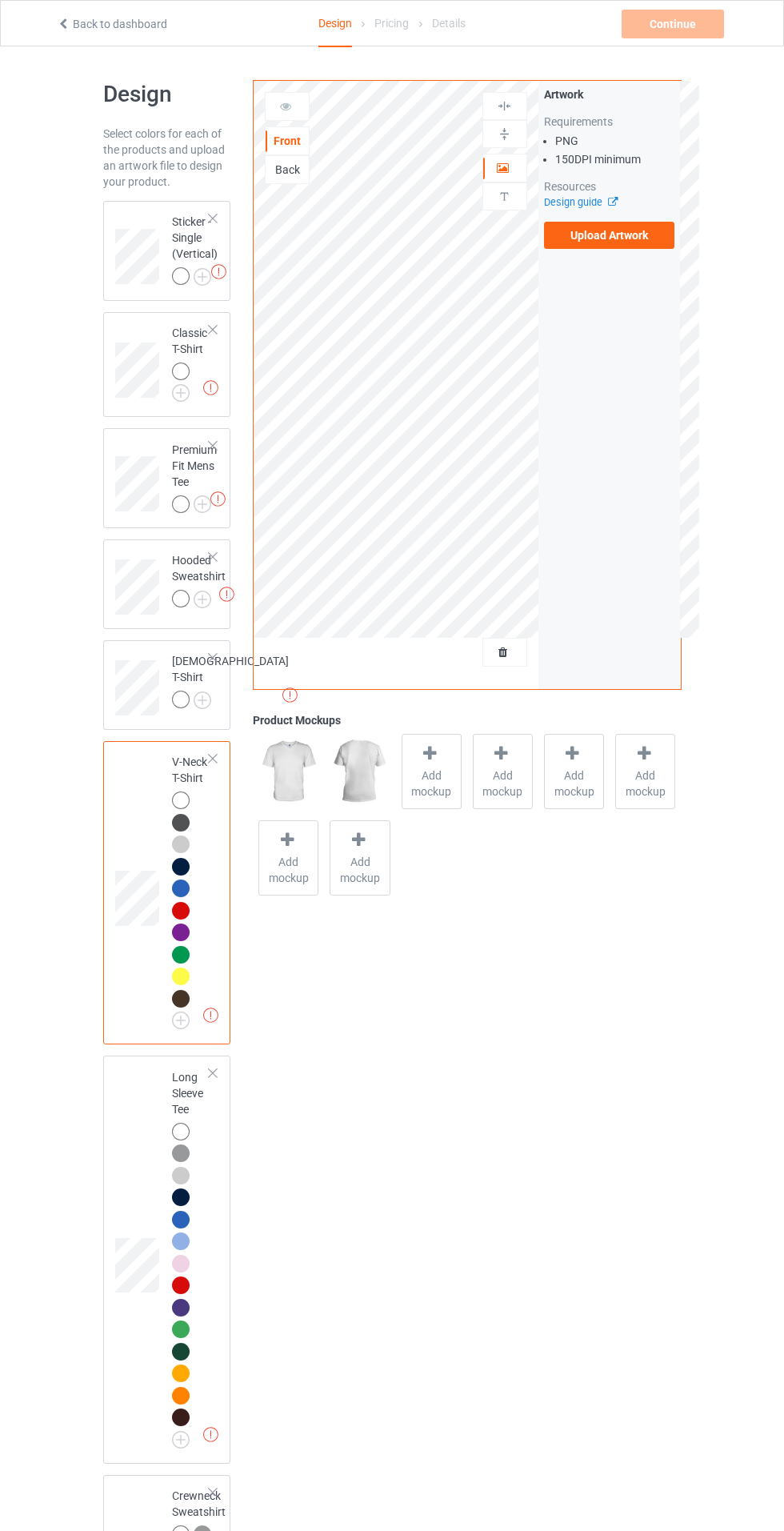
click at [0, 0] on img at bounding box center [0, 0] width 0 height 0
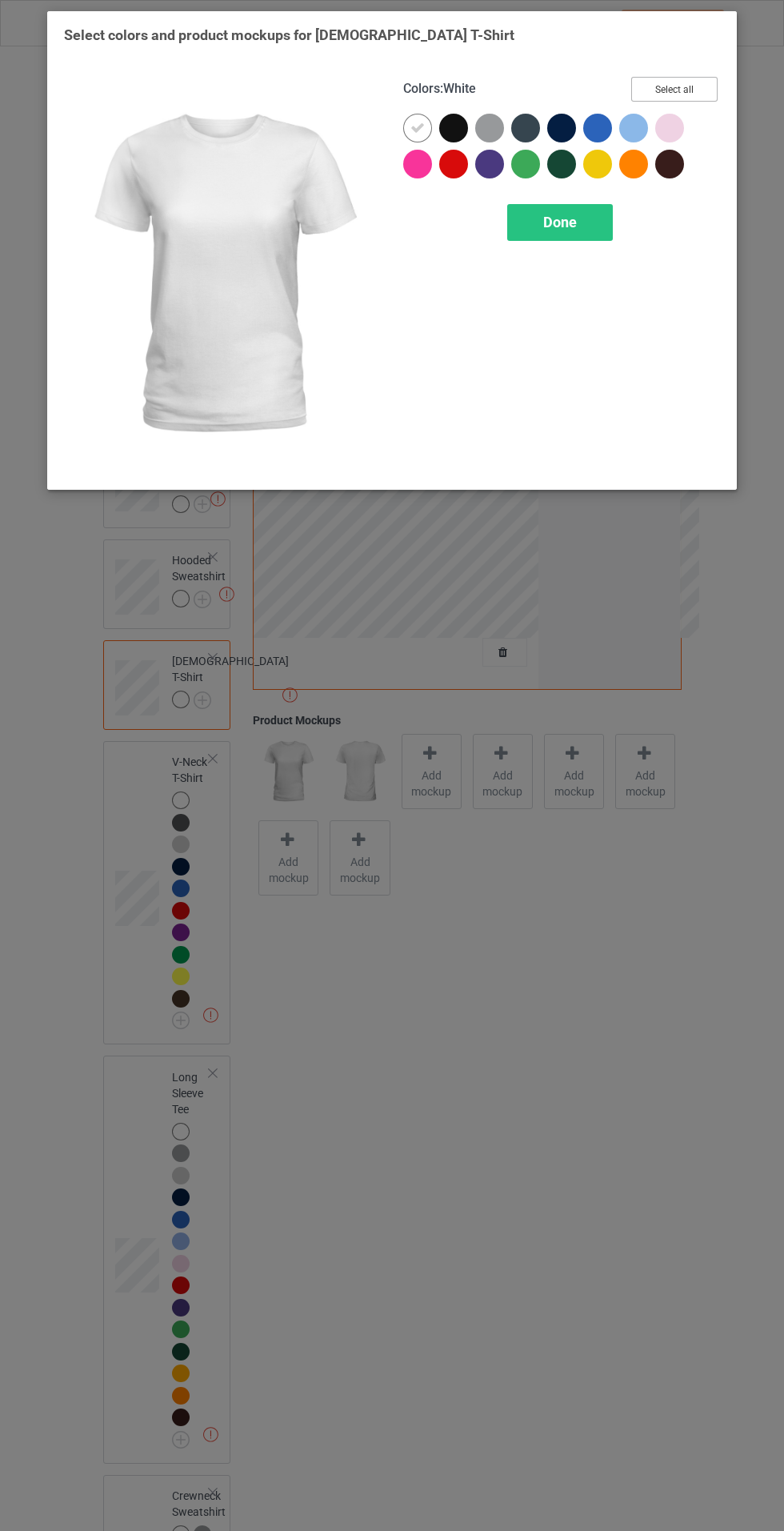
click at [685, 82] on button "Select all" at bounding box center [674, 89] width 86 height 25
click at [459, 124] on icon at bounding box center [453, 128] width 14 height 14
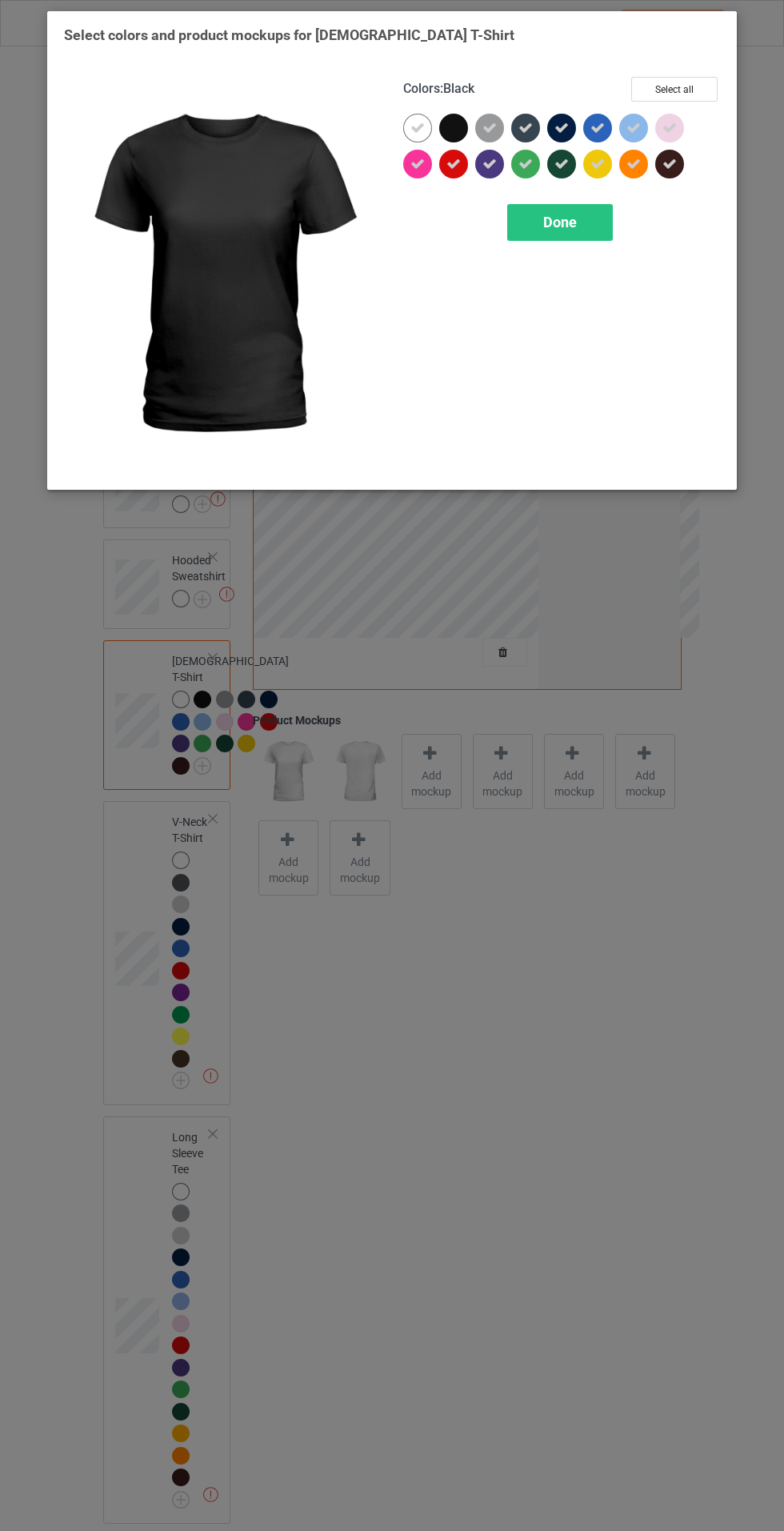
click at [551, 213] on span "Done" at bounding box center [560, 221] width 34 height 17
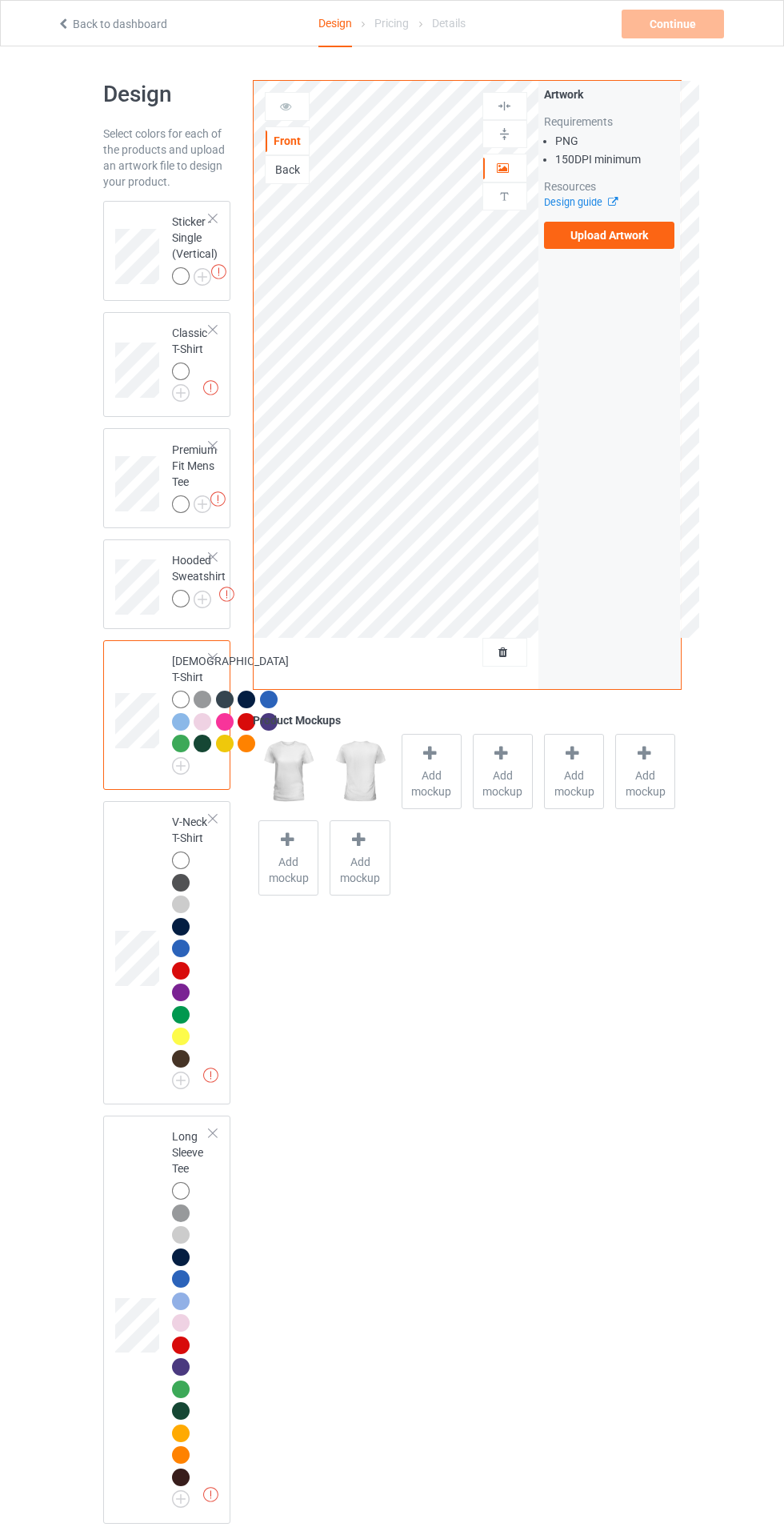
click at [0, 0] on img at bounding box center [0, 0] width 0 height 0
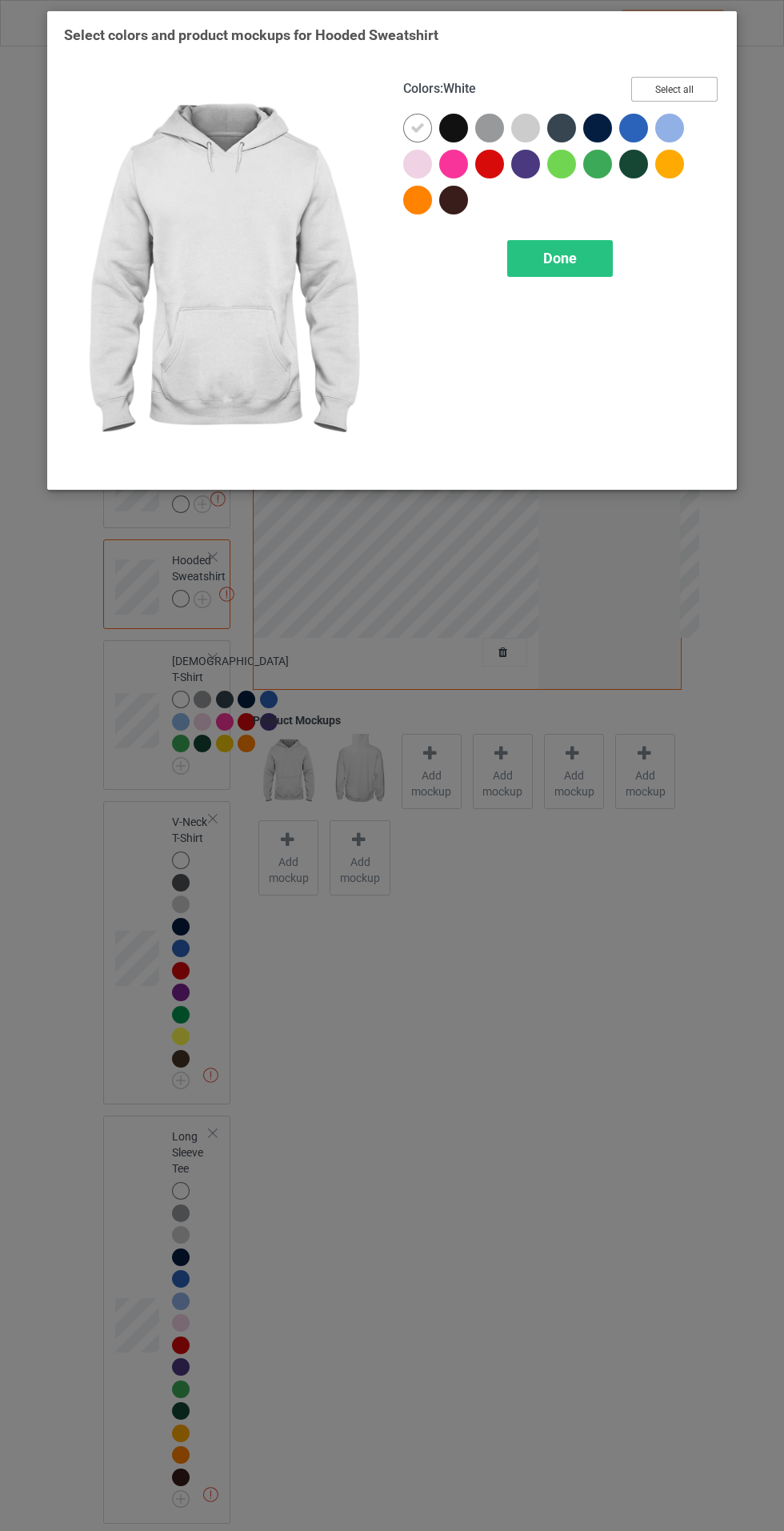
click at [693, 86] on button "Select all" at bounding box center [674, 89] width 86 height 25
click at [459, 132] on icon at bounding box center [453, 128] width 14 height 14
click at [557, 257] on span "Done" at bounding box center [560, 258] width 34 height 17
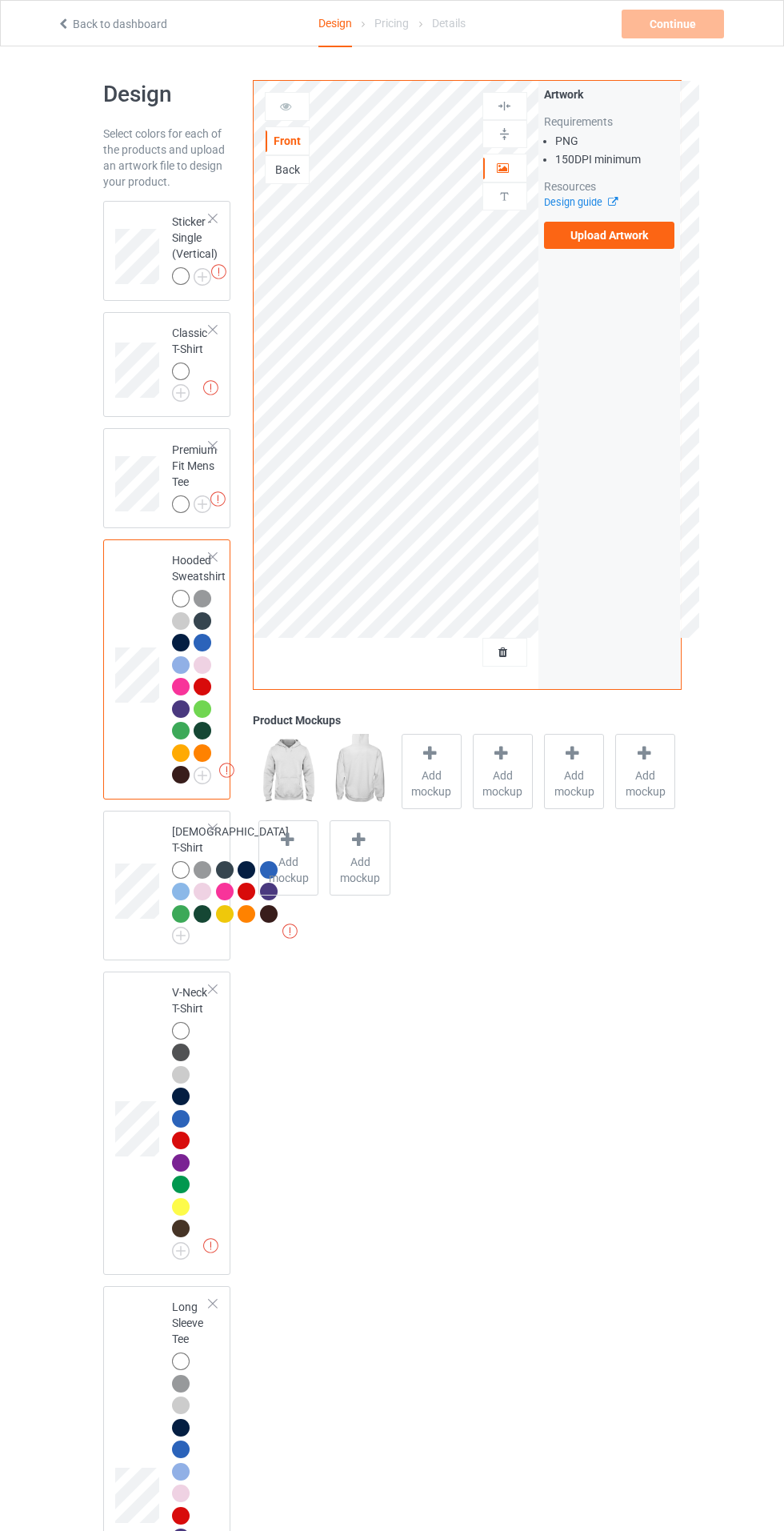
click at [0, 0] on img at bounding box center [0, 0] width 0 height 0
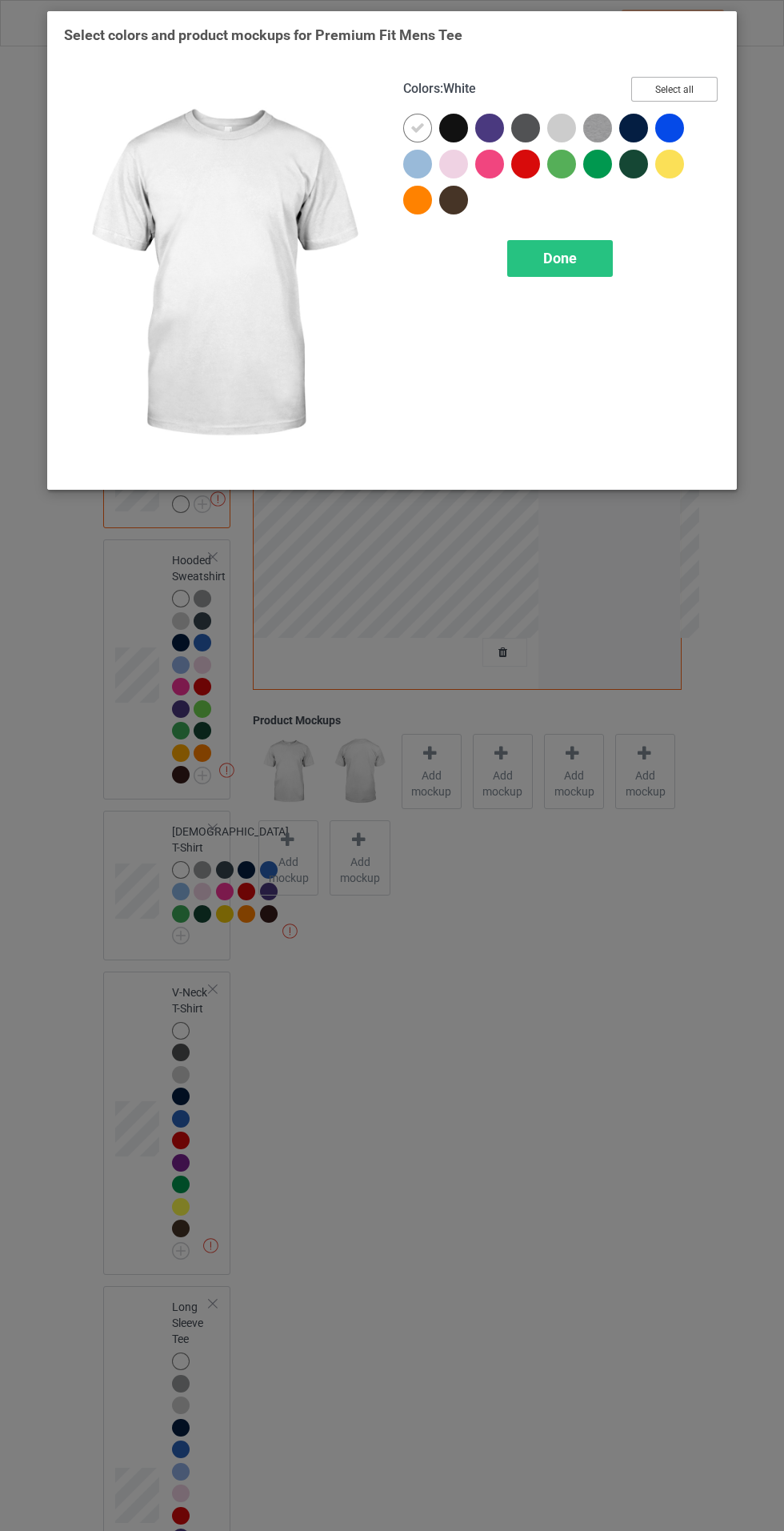
click at [694, 100] on button "Select all" at bounding box center [674, 89] width 86 height 25
click at [453, 130] on icon at bounding box center [453, 128] width 14 height 14
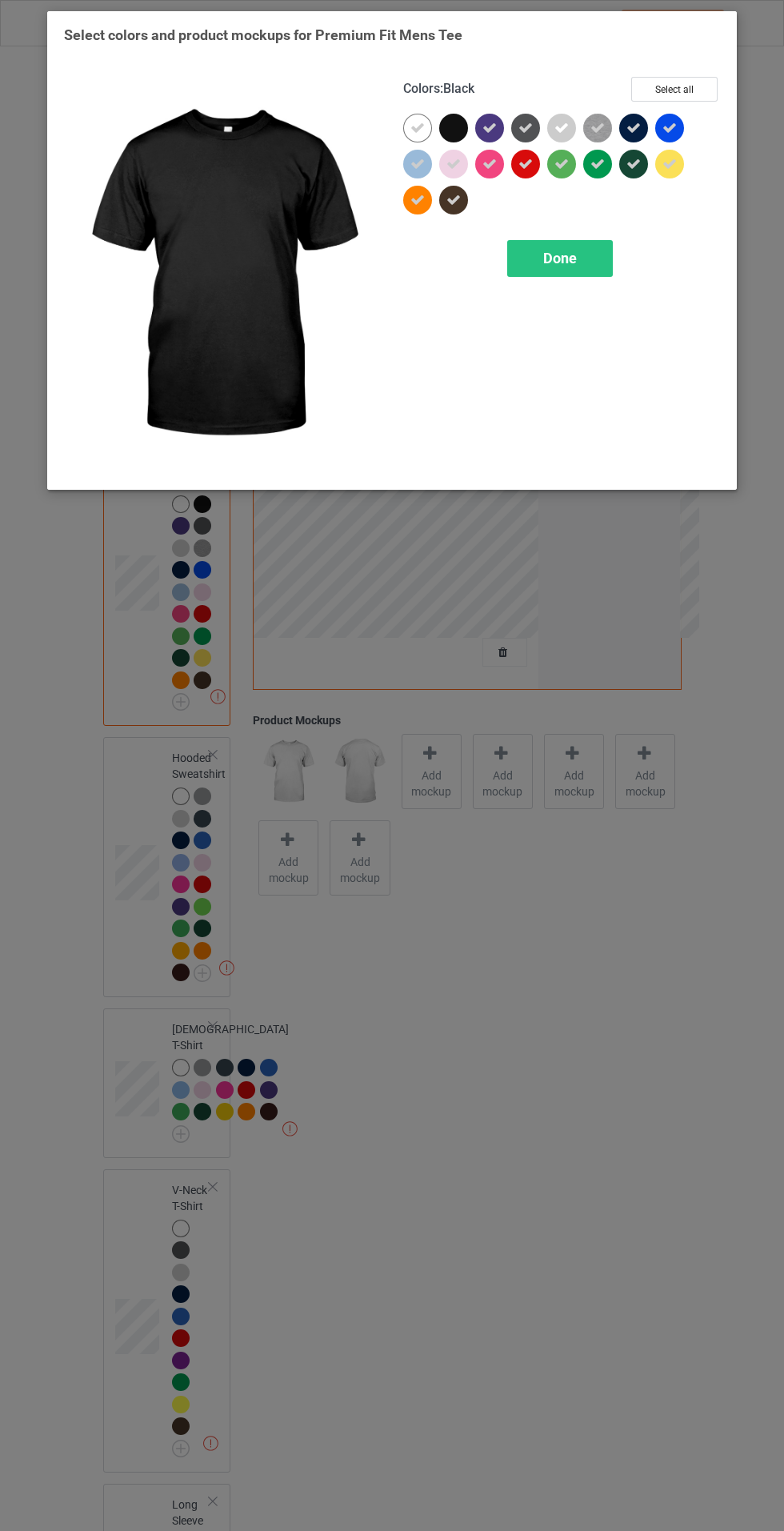
click at [551, 274] on div "Done" at bounding box center [560, 258] width 106 height 36
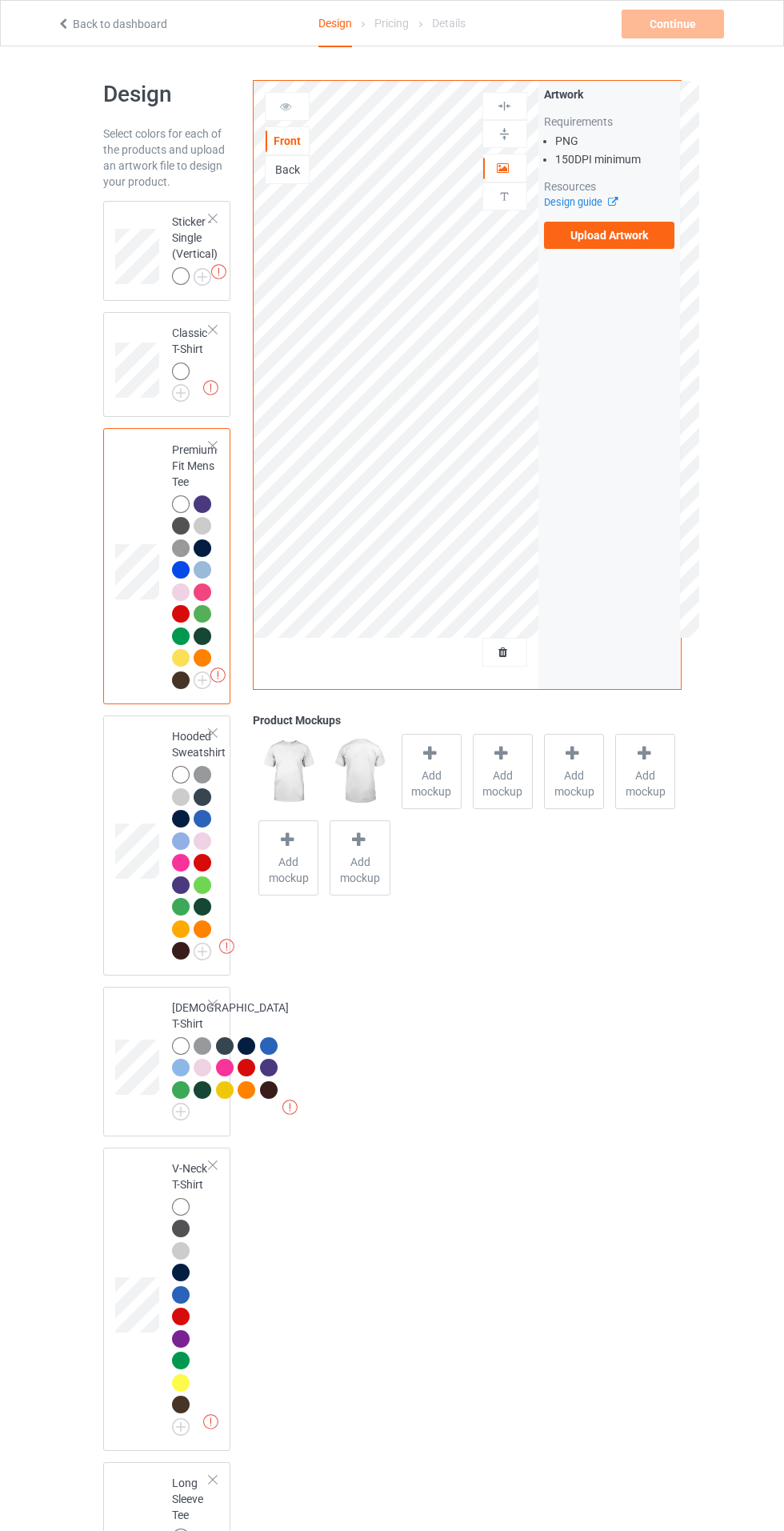
click at [0, 0] on img at bounding box center [0, 0] width 0 height 0
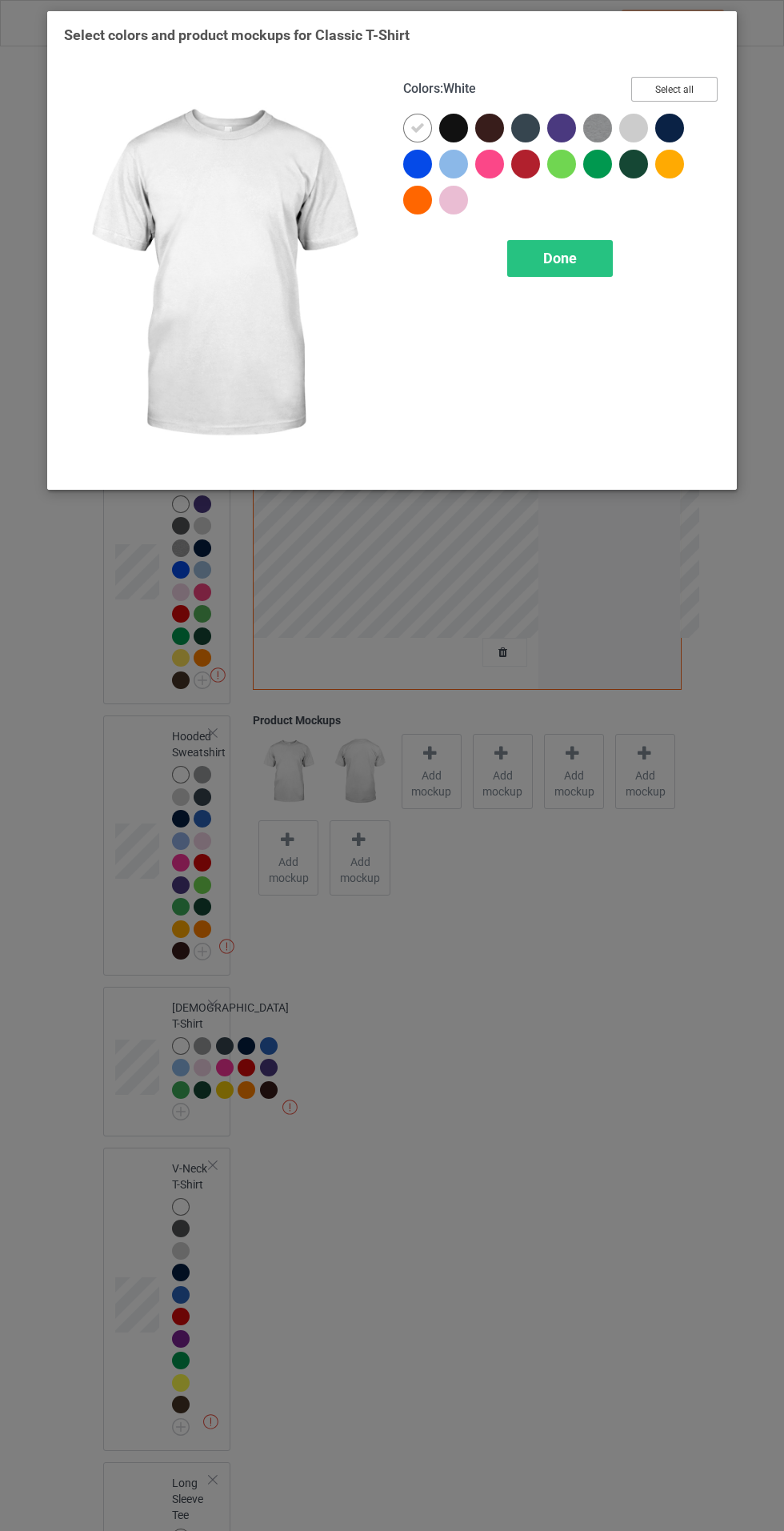
click at [701, 84] on button "Select all" at bounding box center [674, 89] width 86 height 25
click at [453, 127] on icon at bounding box center [453, 128] width 14 height 14
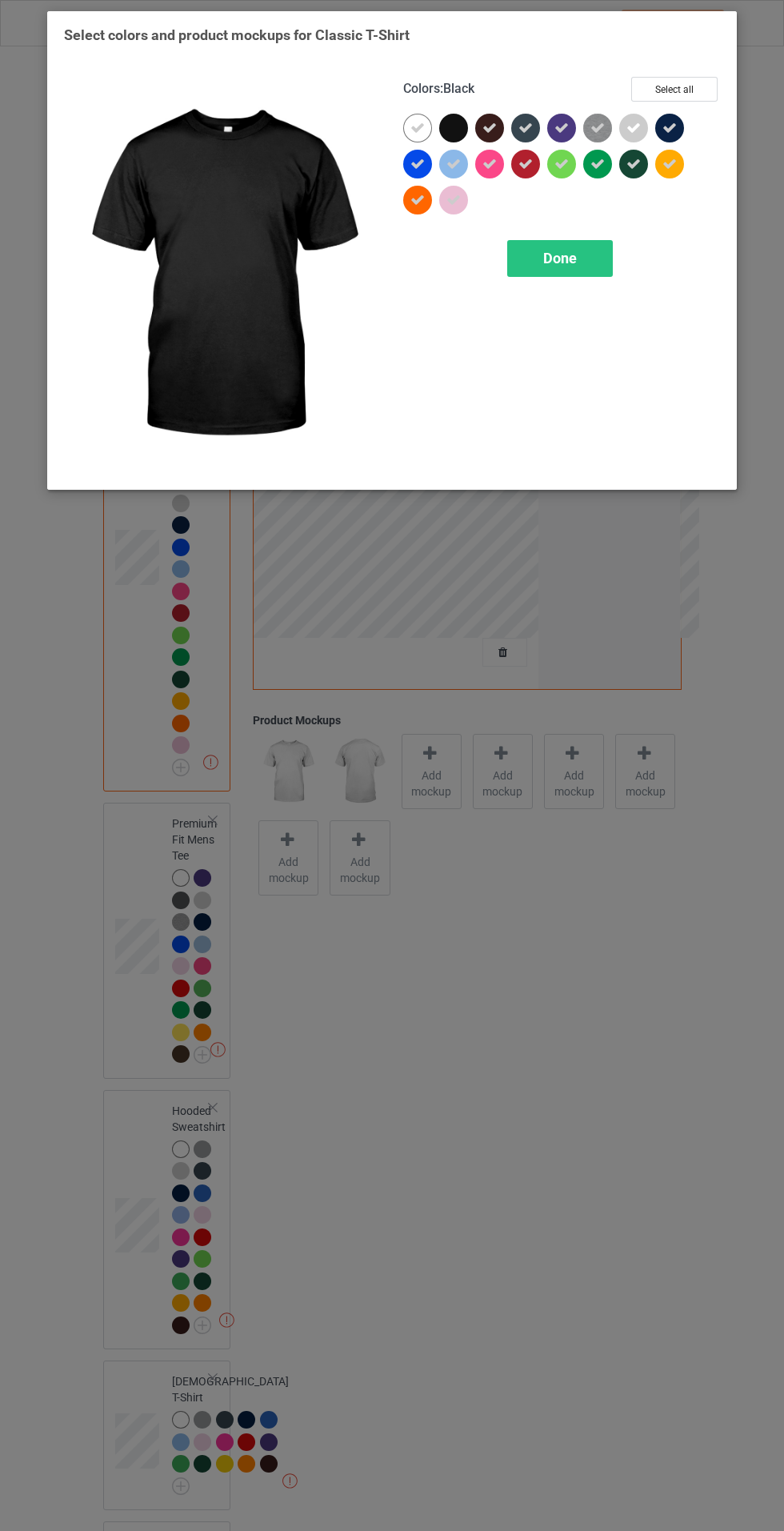
click at [563, 258] on span "Done" at bounding box center [560, 258] width 34 height 17
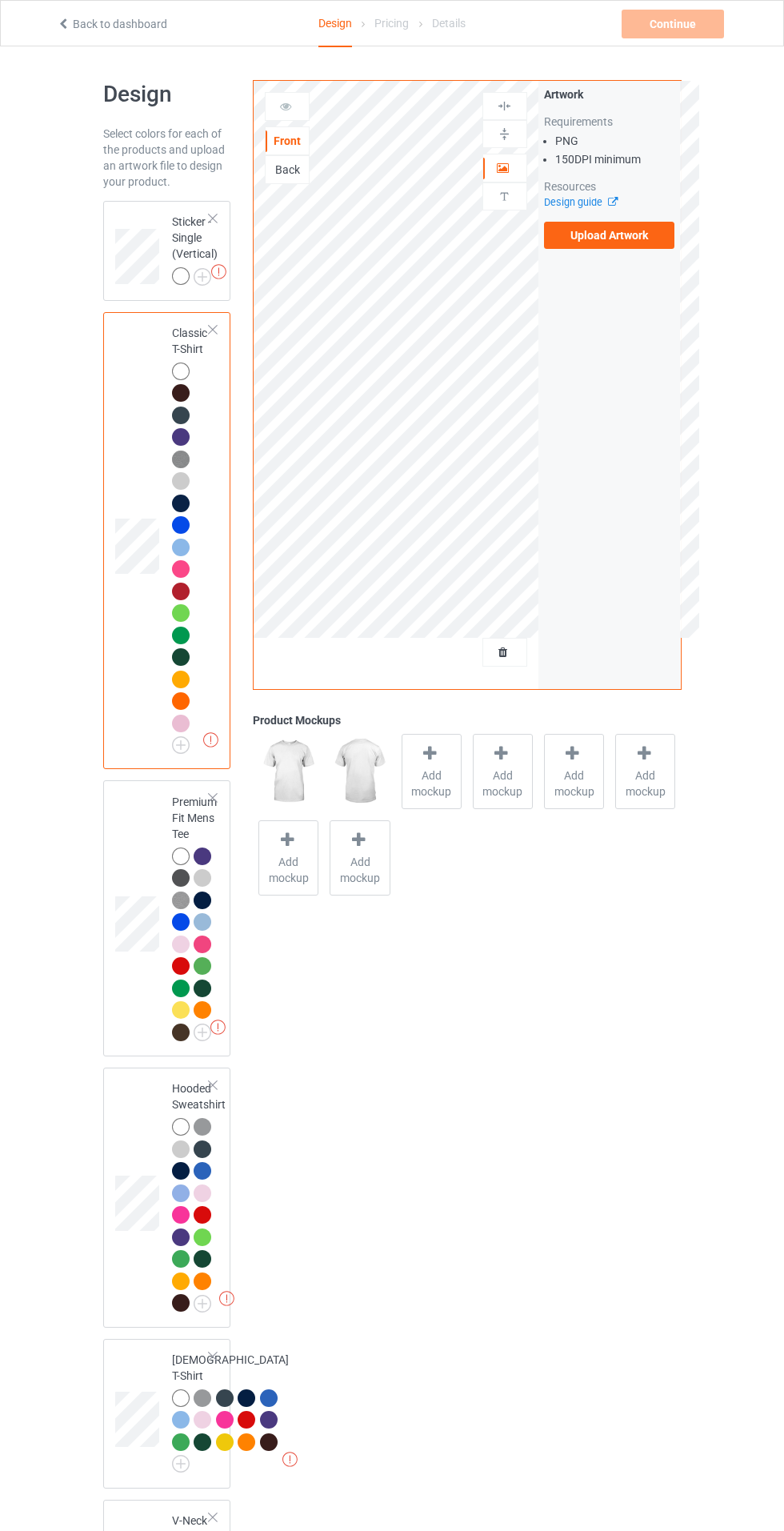
click at [662, 231] on label "Upload Artwork" at bounding box center [610, 235] width 132 height 28
click at [0, 0] on input "Upload Artwork" at bounding box center [0, 0] width 0 height 0
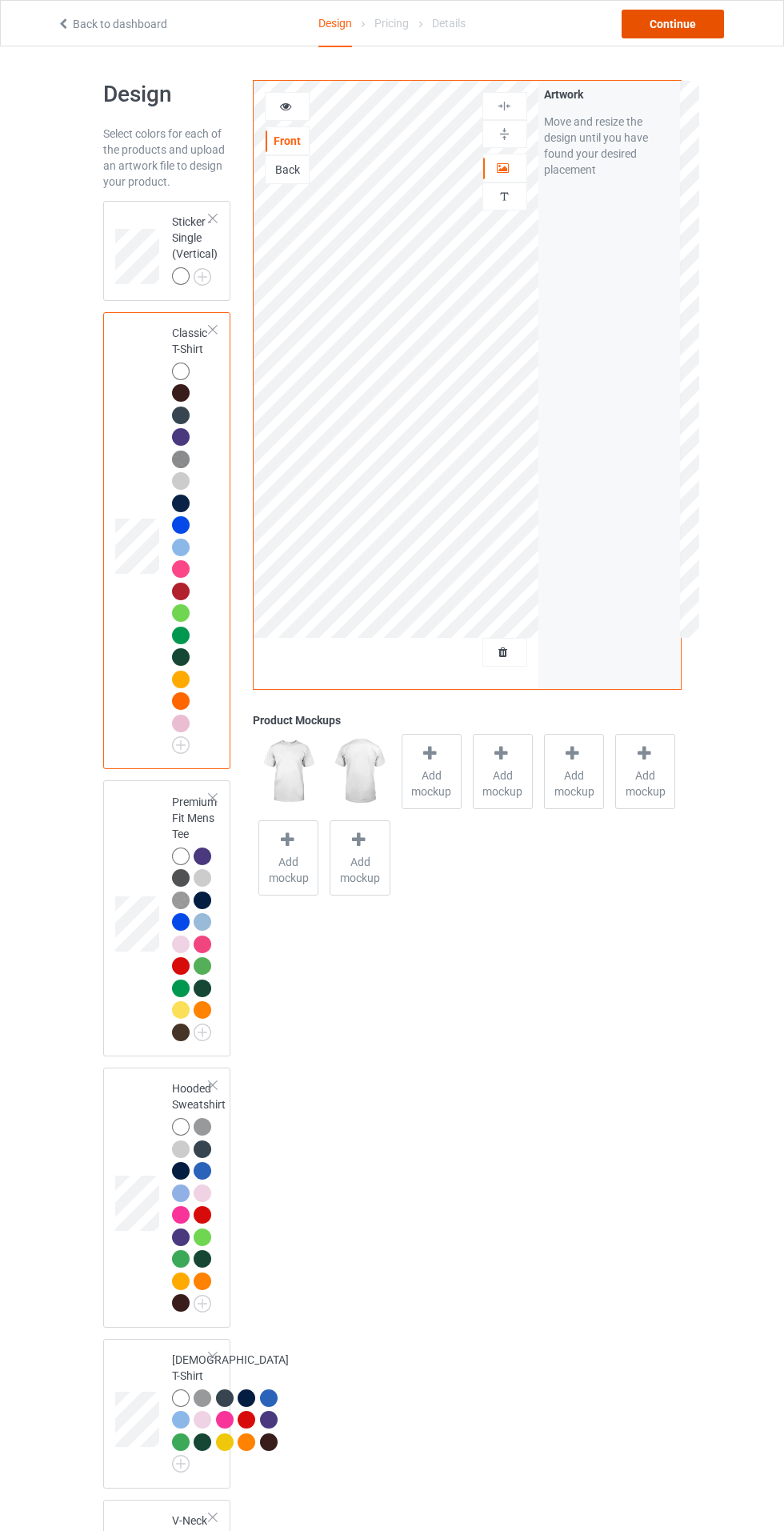
click at [700, 32] on div "Continue" at bounding box center [672, 24] width 102 height 28
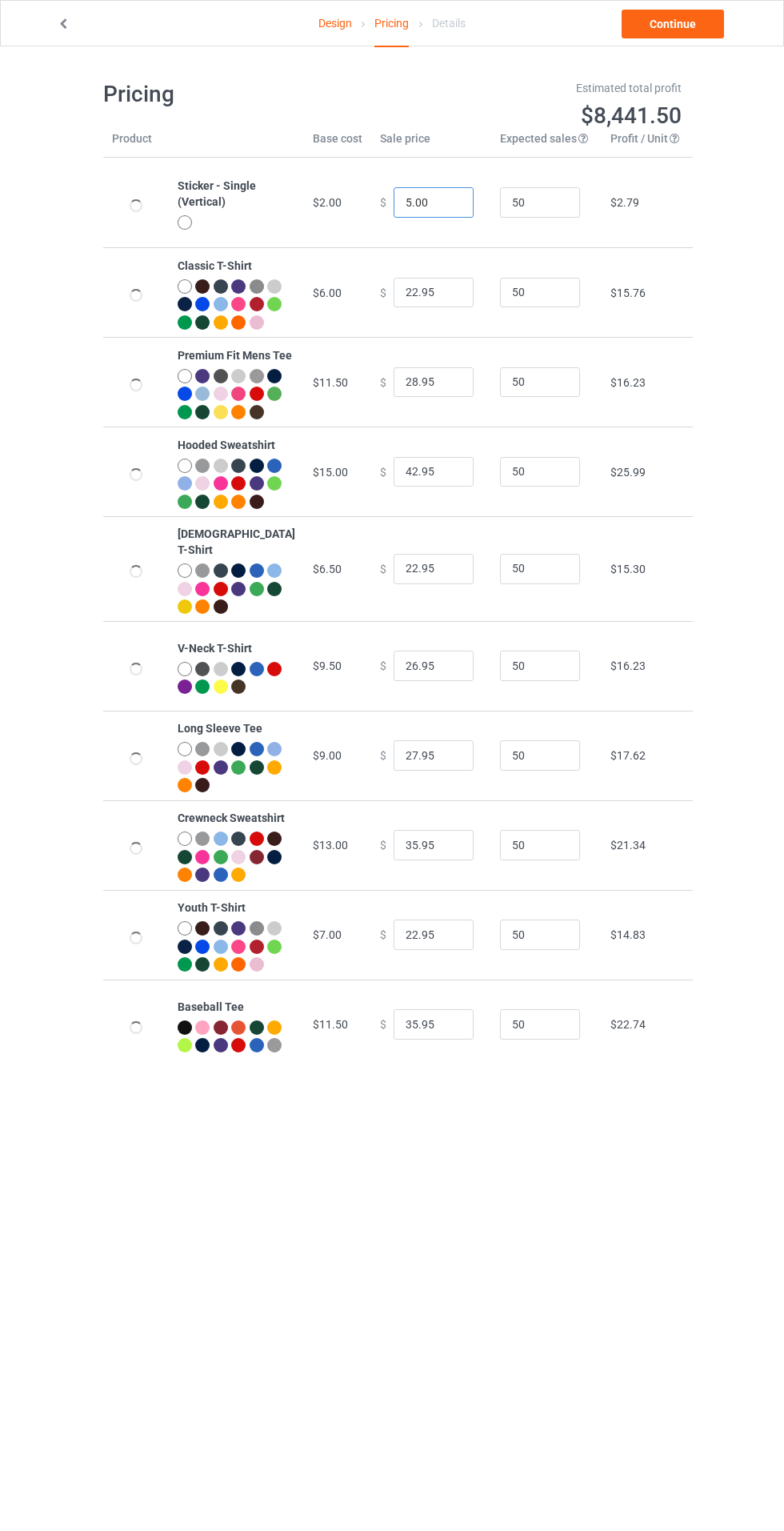
click at [399, 208] on input "5.00" at bounding box center [434, 203] width 80 height 30
click at [394, 203] on input "5.00" at bounding box center [434, 203] width 80 height 30
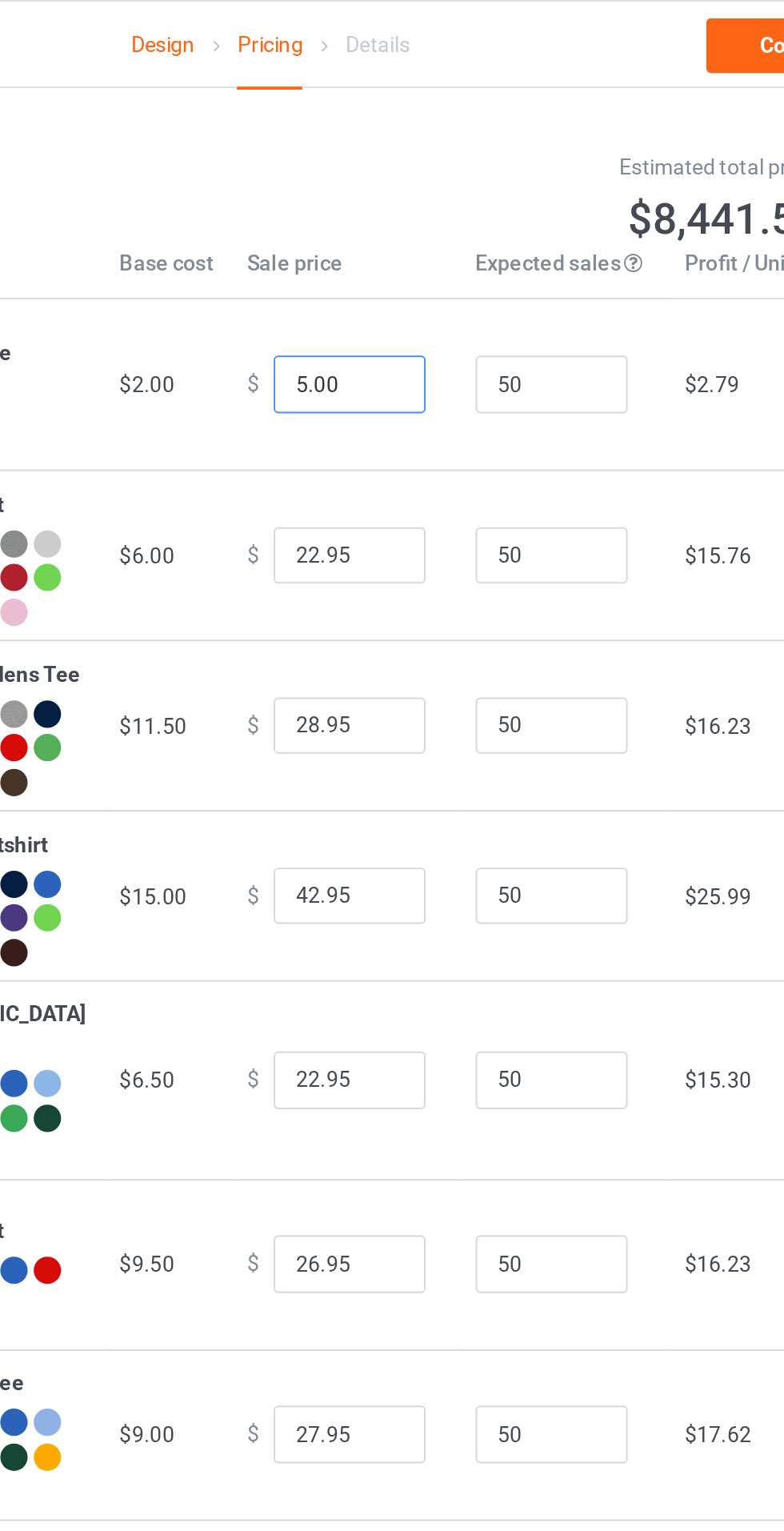
click at [394, 196] on input "5.00" at bounding box center [434, 203] width 80 height 30
type input "7.00"
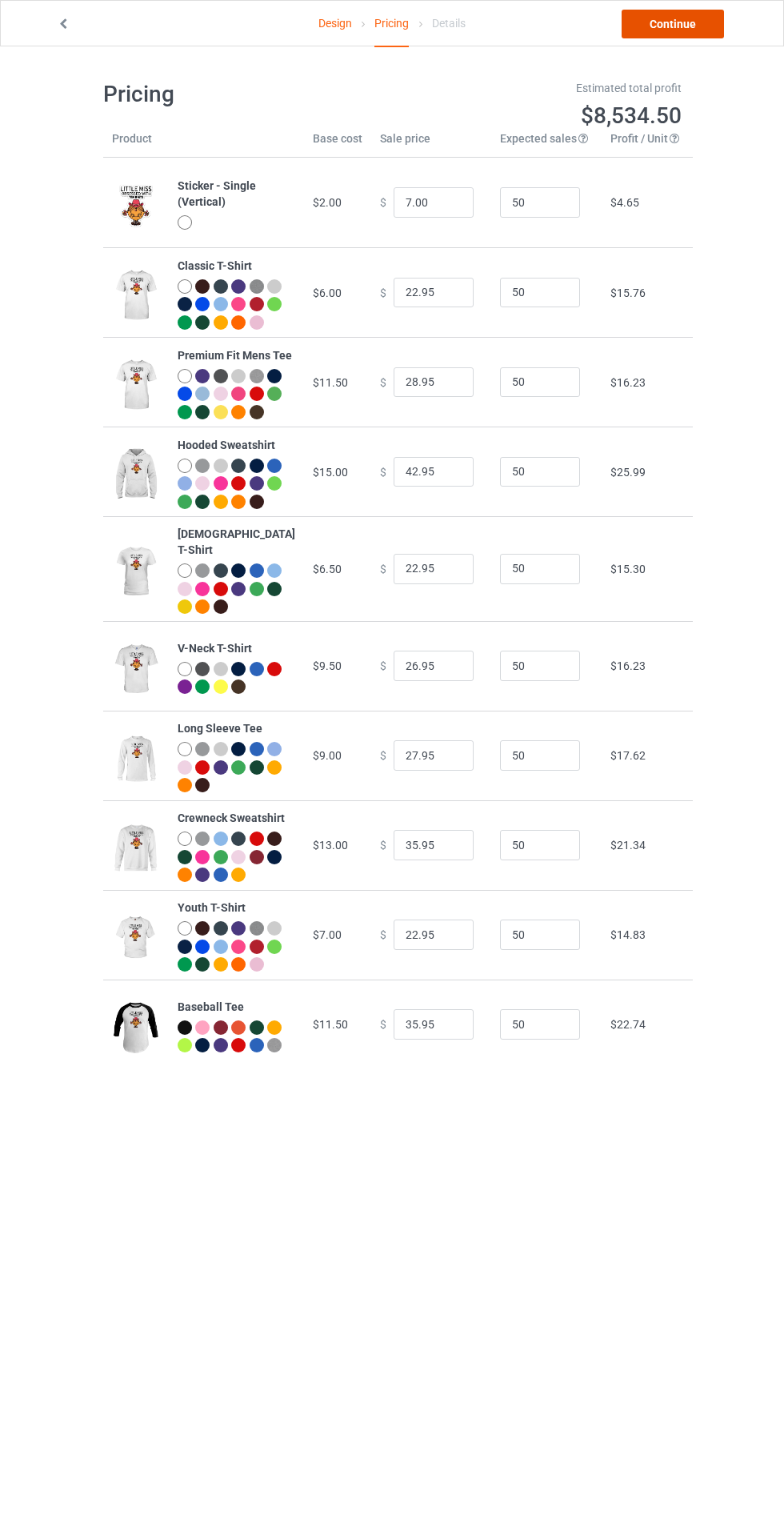
click at [676, 23] on link "Continue" at bounding box center [672, 24] width 102 height 28
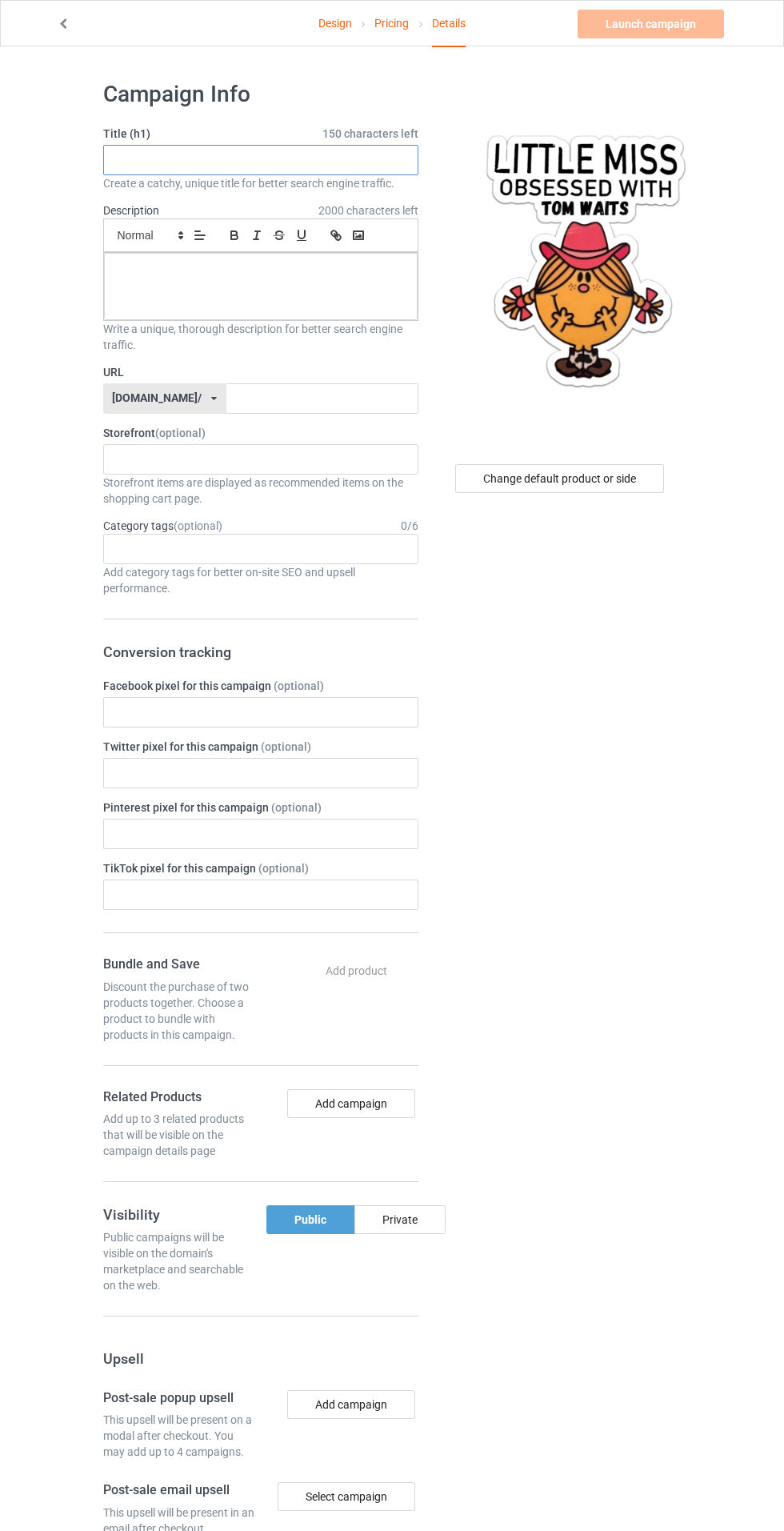
click at [209, 162] on input "text" at bounding box center [260, 160] width 316 height 30
type input "LIMITED EDITION"
click at [144, 289] on div at bounding box center [260, 286] width 314 height 68
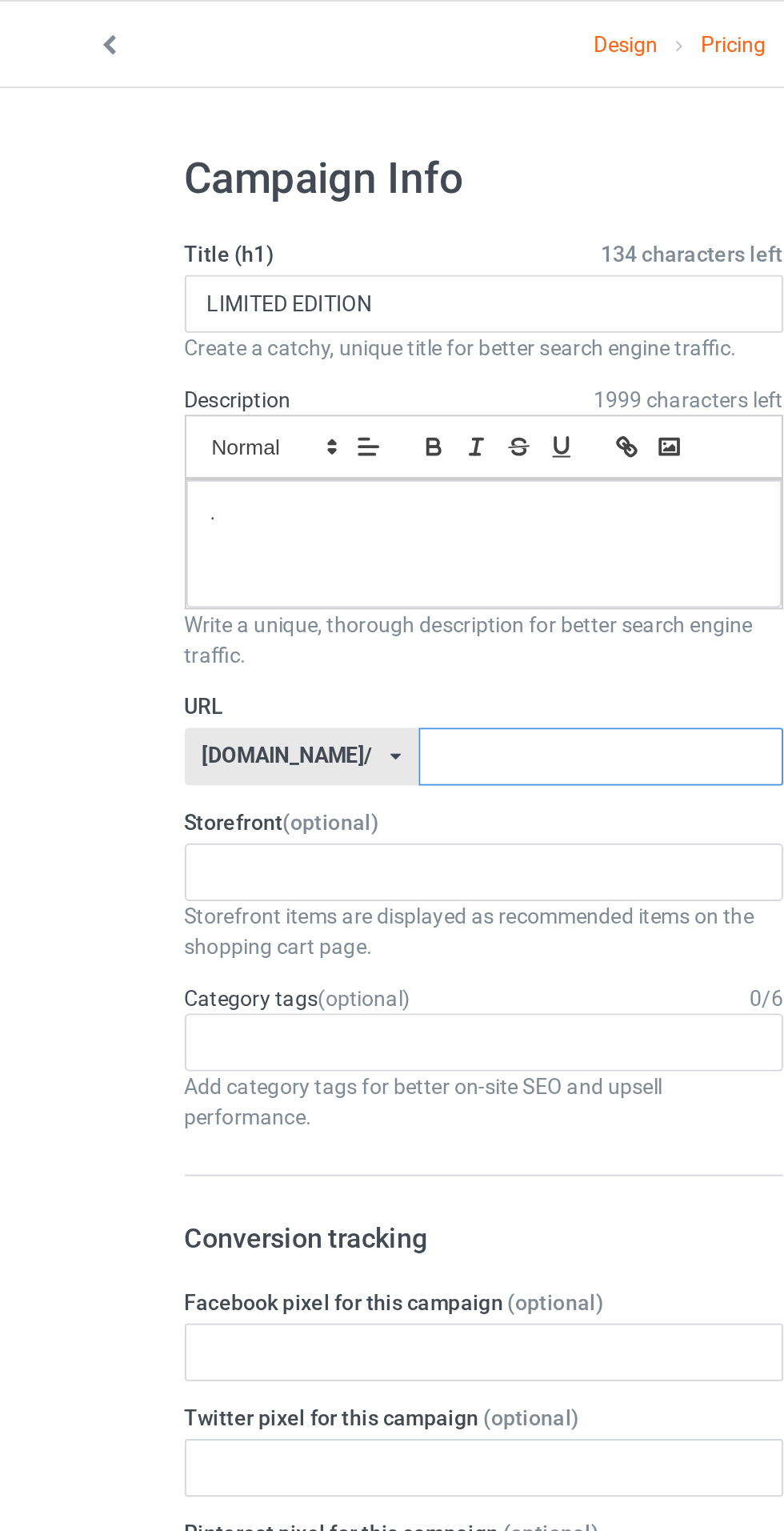
click at [245, 407] on input "text" at bounding box center [323, 398] width 192 height 30
click at [238, 398] on input "text" at bounding box center [323, 398] width 192 height 30
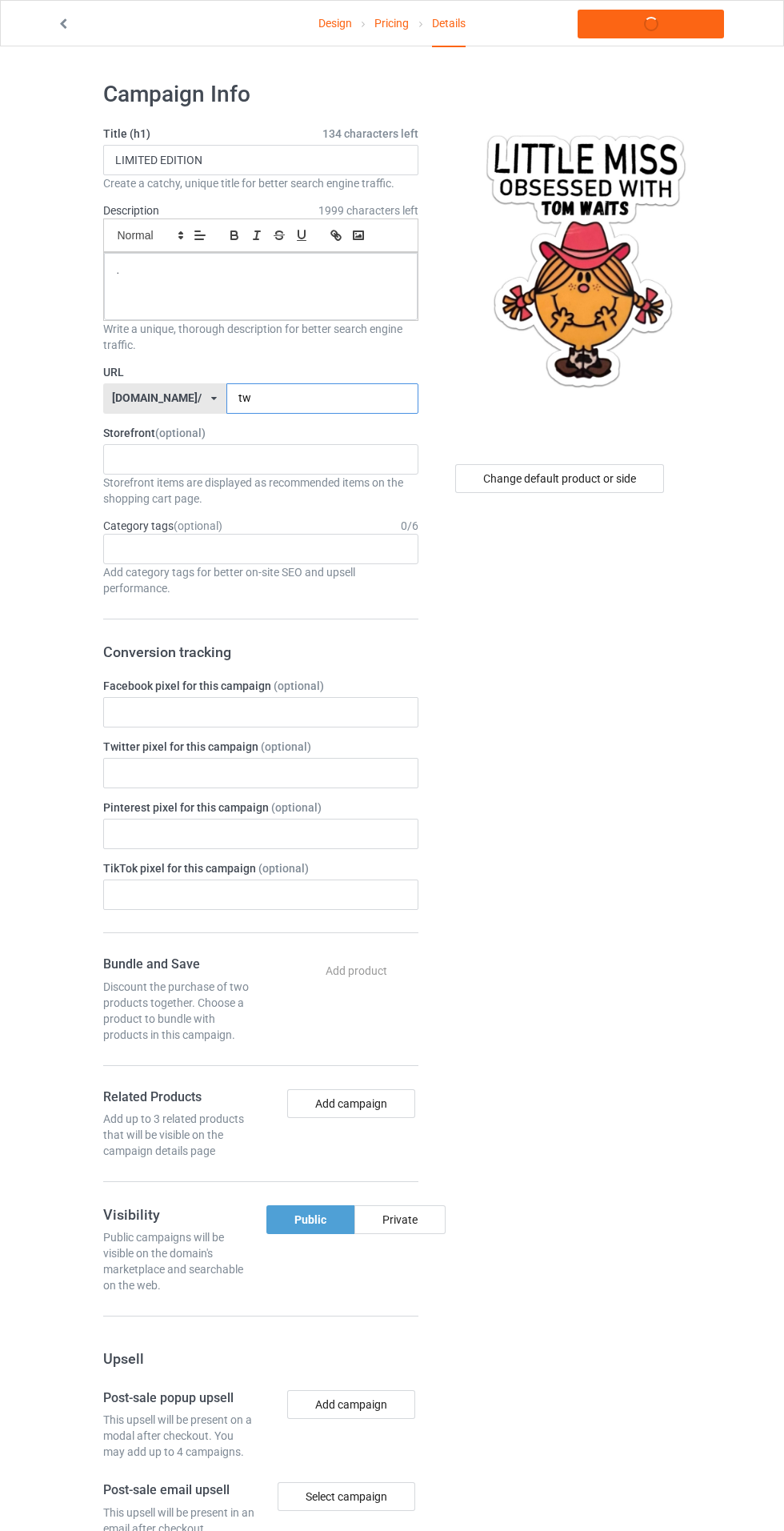
type input "tw"
click at [670, 624] on div "Change default product or side" at bounding box center [561, 972] width 263 height 1808
click at [678, 23] on link "Launch campaign" at bounding box center [651, 24] width 147 height 28
